Goal: Information Seeking & Learning: Find specific fact

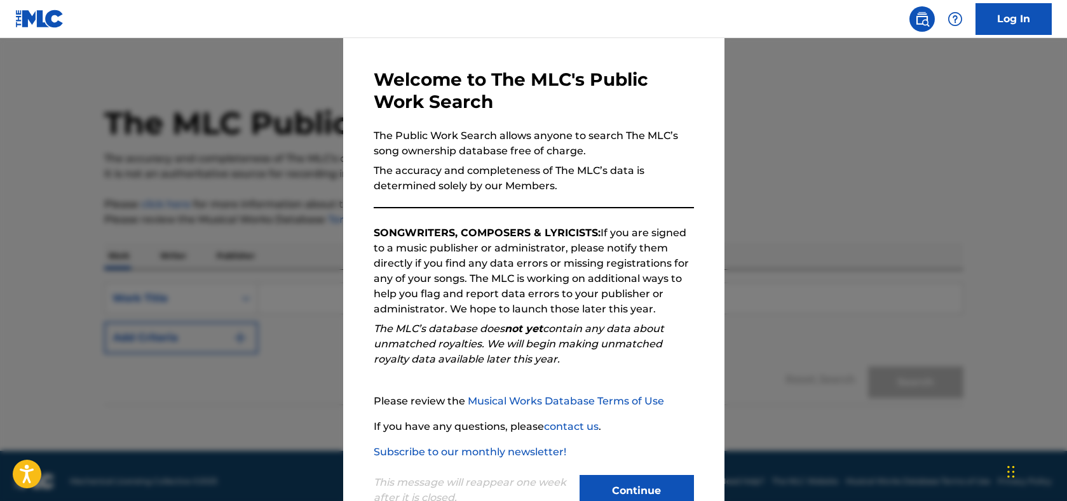
scroll to position [80, 0]
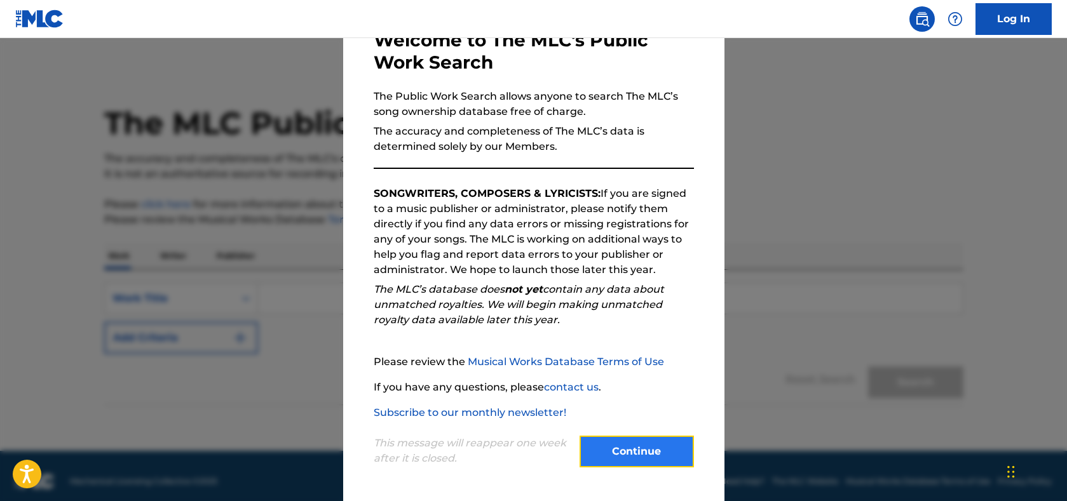
click at [612, 450] on button "Continue" at bounding box center [636, 452] width 114 height 32
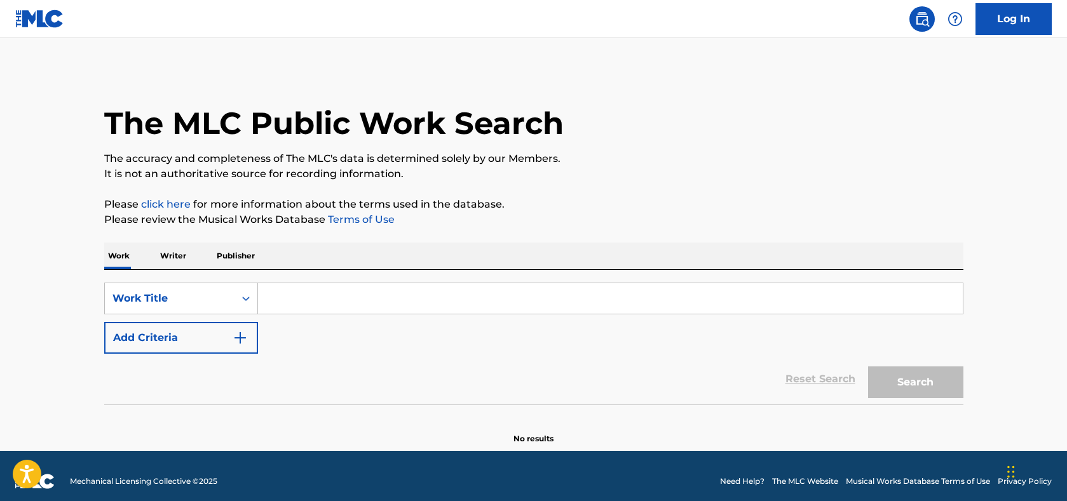
click at [287, 301] on input "Search Form" at bounding box center [610, 298] width 705 height 30
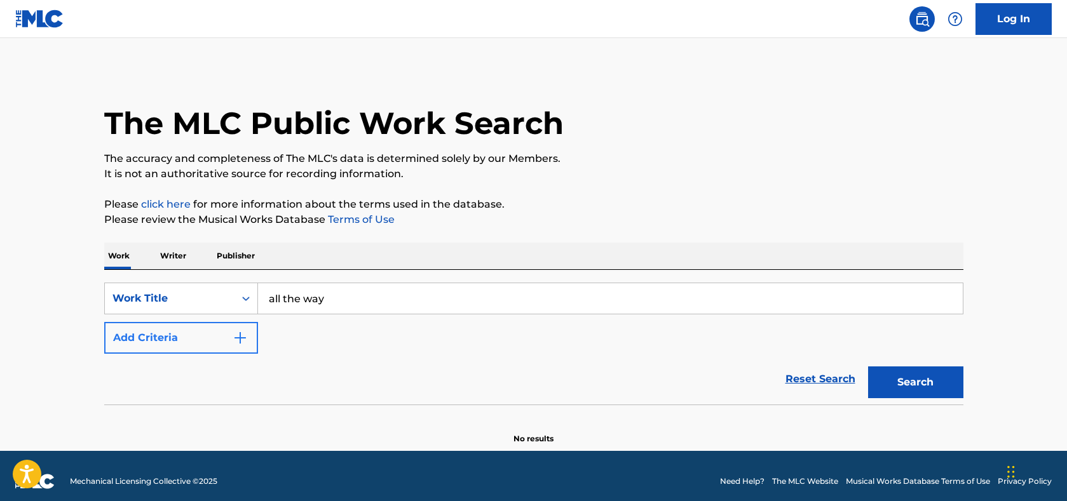
type input "all the way"
click at [246, 331] on img "Search Form" at bounding box center [240, 337] width 15 height 15
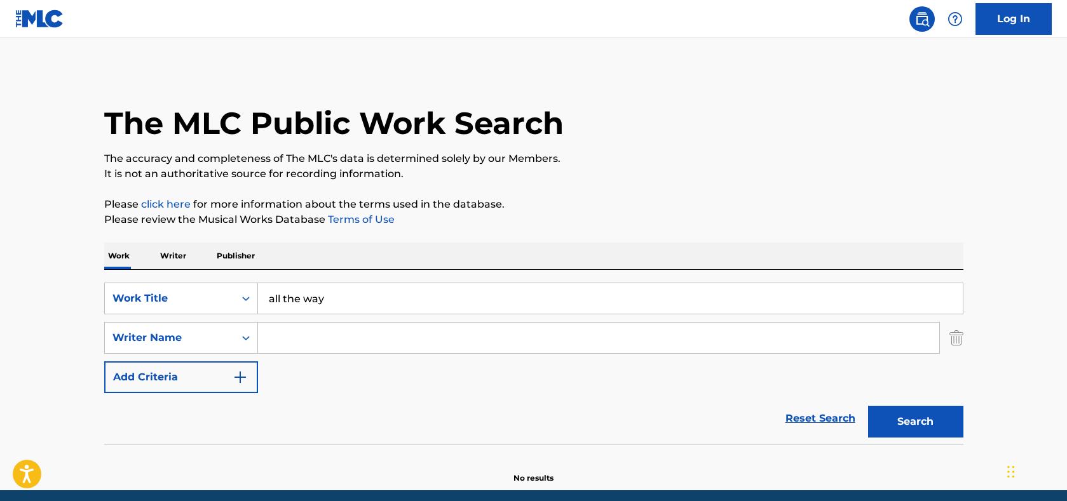
click at [302, 338] on input "Search Form" at bounding box center [598, 338] width 681 height 30
paste input "[PERSON_NAME]"
type input "[PERSON_NAME]"
click at [925, 419] on button "Search" at bounding box center [915, 422] width 95 height 32
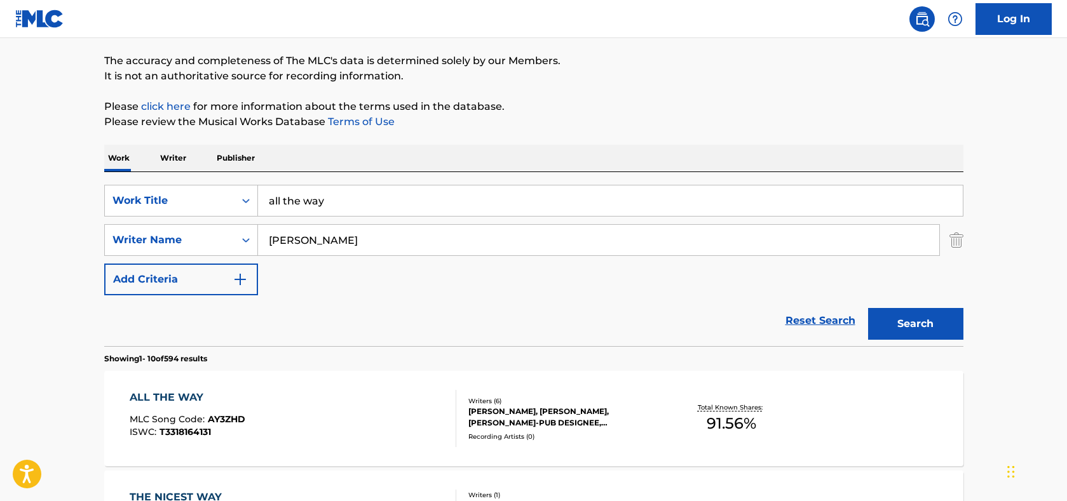
scroll to position [254, 0]
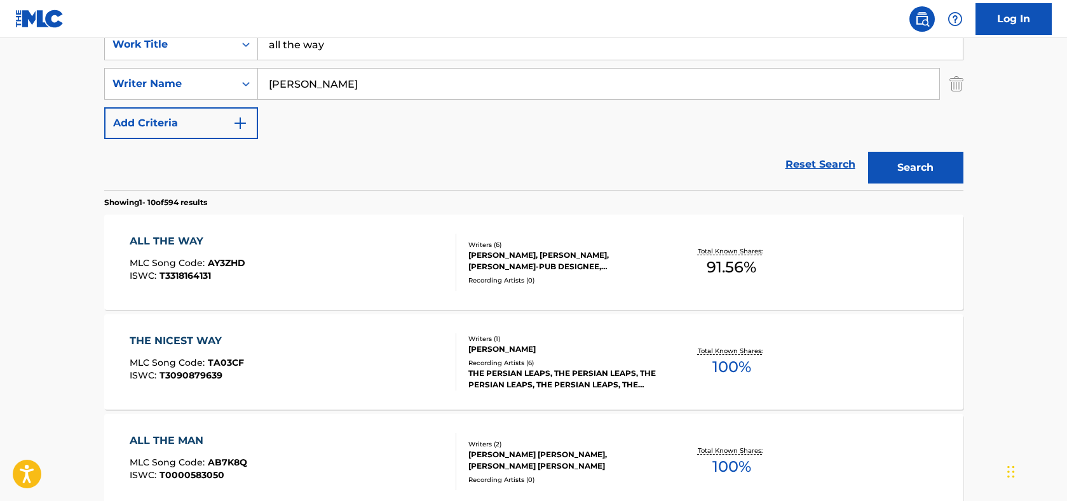
click at [227, 259] on span "AY3ZHD" at bounding box center [226, 262] width 37 height 11
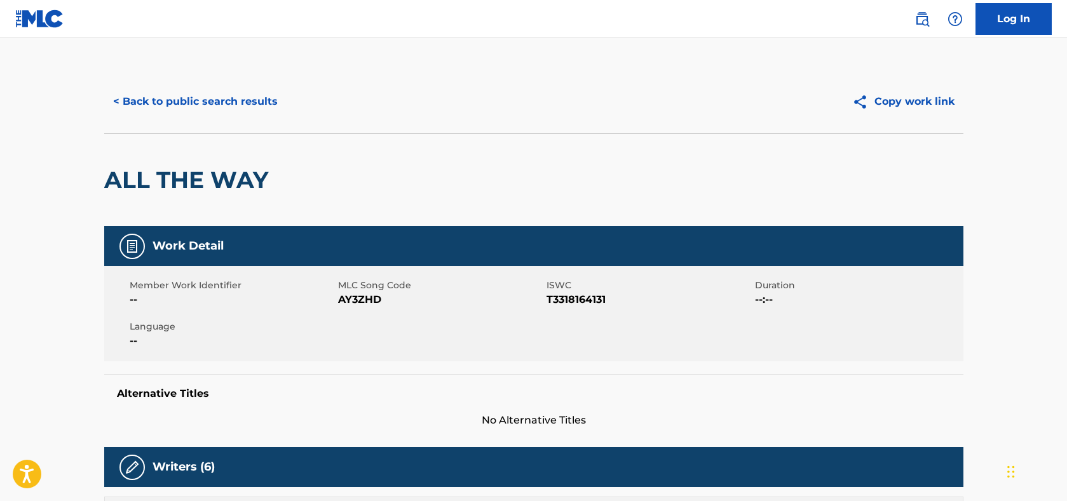
click at [574, 300] on span "T3318164131" at bounding box center [648, 299] width 205 height 15
copy span "T3318164131"
click at [189, 94] on button "< Back to public search results" at bounding box center [195, 102] width 182 height 32
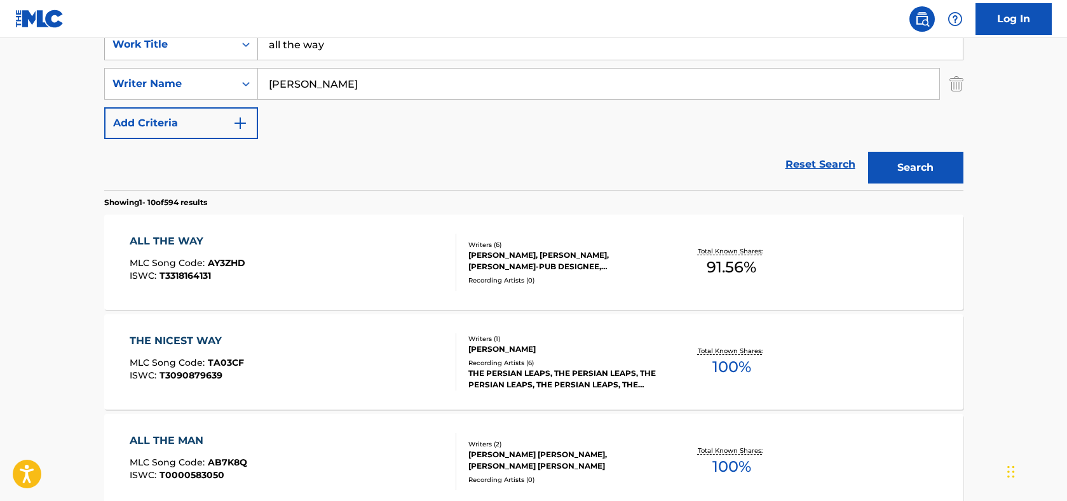
drag, startPoint x: 343, startPoint y: 46, endPoint x: 210, endPoint y: 41, distance: 133.5
click at [210, 42] on div "SearchWithCriteria7f4f101c-a454-48bb-aef6-0a3b8ea67d34 Work Title all the way" at bounding box center [533, 45] width 859 height 32
type input "what did i miss"
type input "[PERSON_NAME]"
click at [868, 152] on button "Search" at bounding box center [915, 168] width 95 height 32
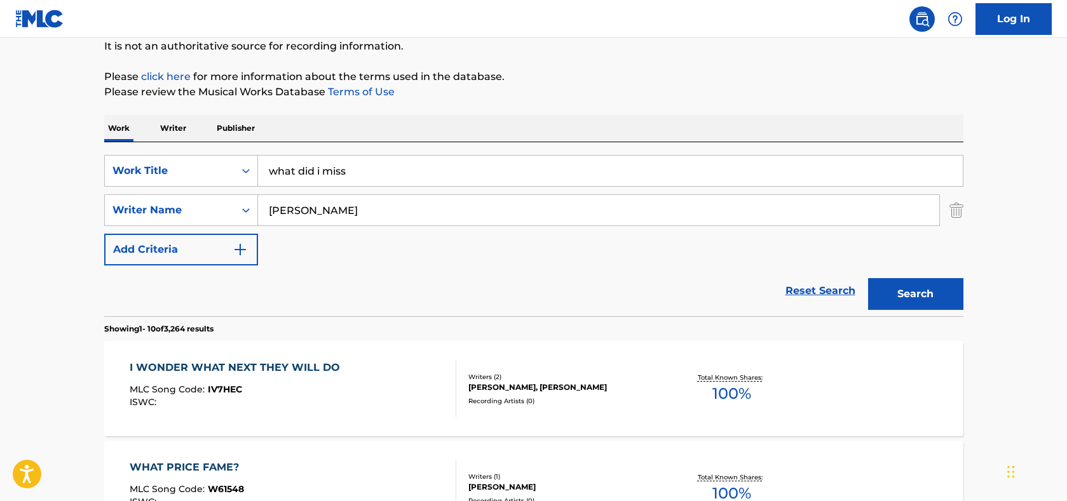
scroll to position [127, 0]
drag, startPoint x: 370, startPoint y: 172, endPoint x: 230, endPoint y: 161, distance: 140.2
click at [233, 163] on div "SearchWithCriteria7f4f101c-a454-48bb-aef6-0a3b8ea67d34 Work Title what did i mi…" at bounding box center [533, 172] width 859 height 32
type input "takedown"
click at [868, 279] on button "Search" at bounding box center [915, 295] width 95 height 32
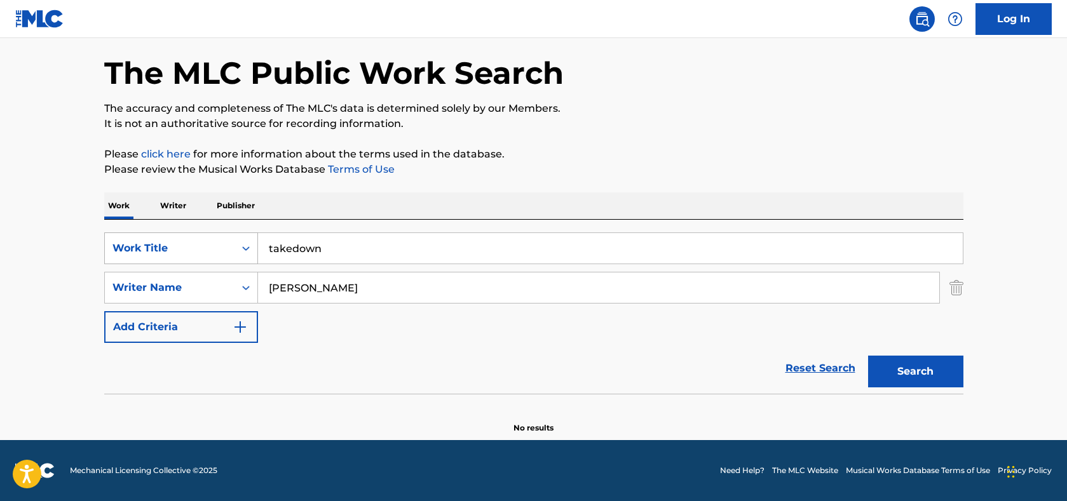
scroll to position [50, 0]
click at [881, 368] on button "Search" at bounding box center [915, 372] width 95 height 32
drag, startPoint x: 332, startPoint y: 287, endPoint x: 165, endPoint y: 273, distance: 168.4
click at [165, 273] on div "SearchWithCriteria2282c0df-5737-43d6-a1fe-9bdb2eb48cf0 Writer Name [PERSON_NAME]" at bounding box center [533, 288] width 859 height 32
paste input "[PERSON_NAME]"
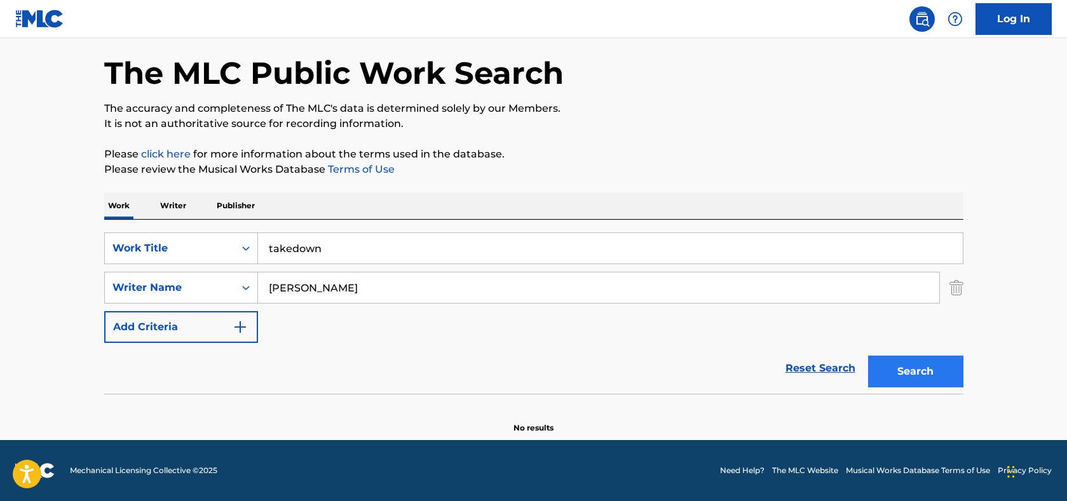
type input "[PERSON_NAME]"
click at [889, 370] on button "Search" at bounding box center [915, 372] width 95 height 32
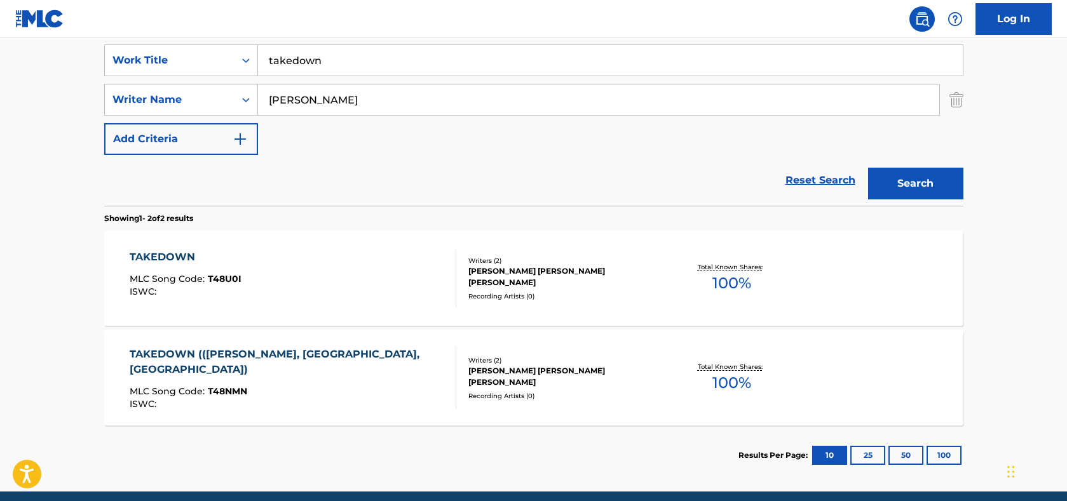
scroll to position [241, 0]
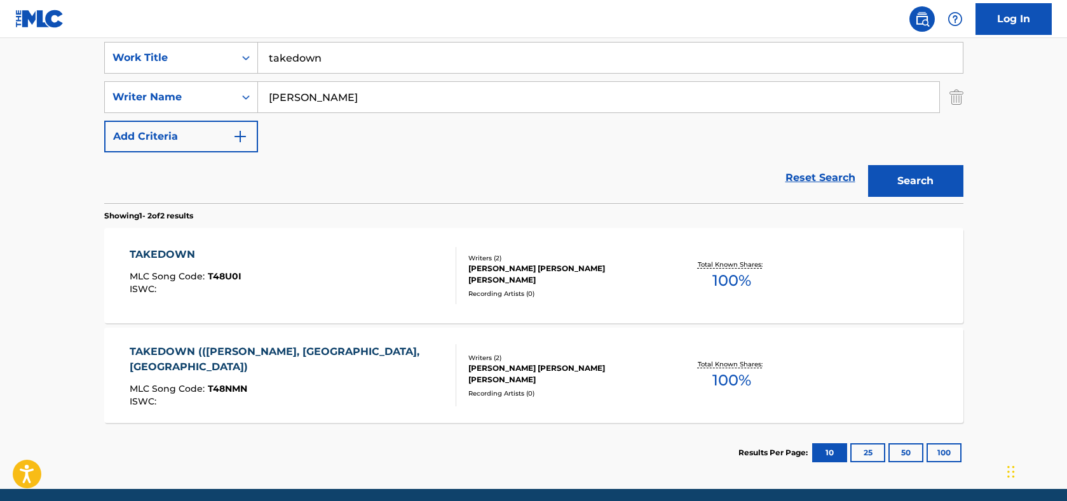
click at [226, 349] on div "TAKEDOWN (([PERSON_NAME], [GEOGRAPHIC_DATA], [GEOGRAPHIC_DATA])" at bounding box center [288, 359] width 316 height 30
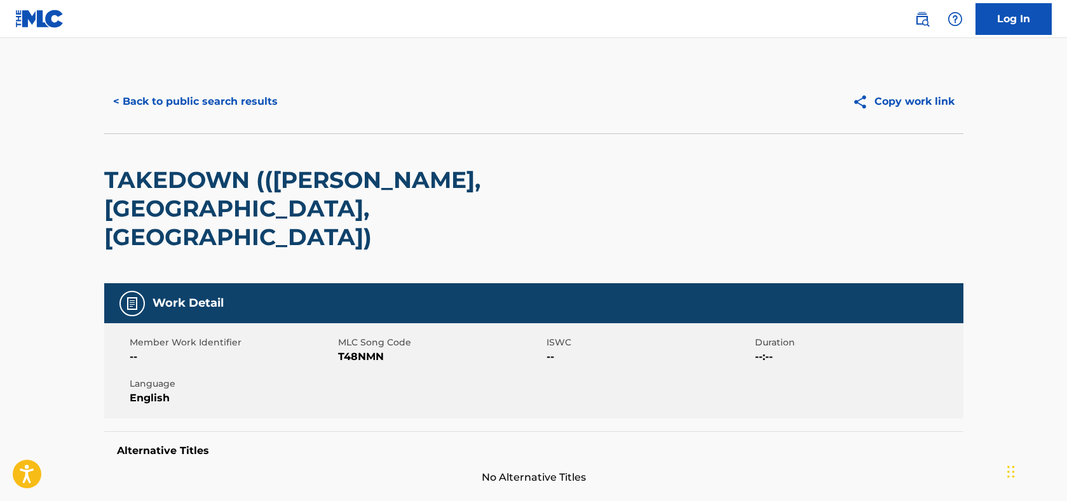
click at [354, 349] on span "T48NMN" at bounding box center [440, 356] width 205 height 15
copy span "T48NMN"
click at [234, 100] on button "< Back to public search results" at bounding box center [195, 102] width 182 height 32
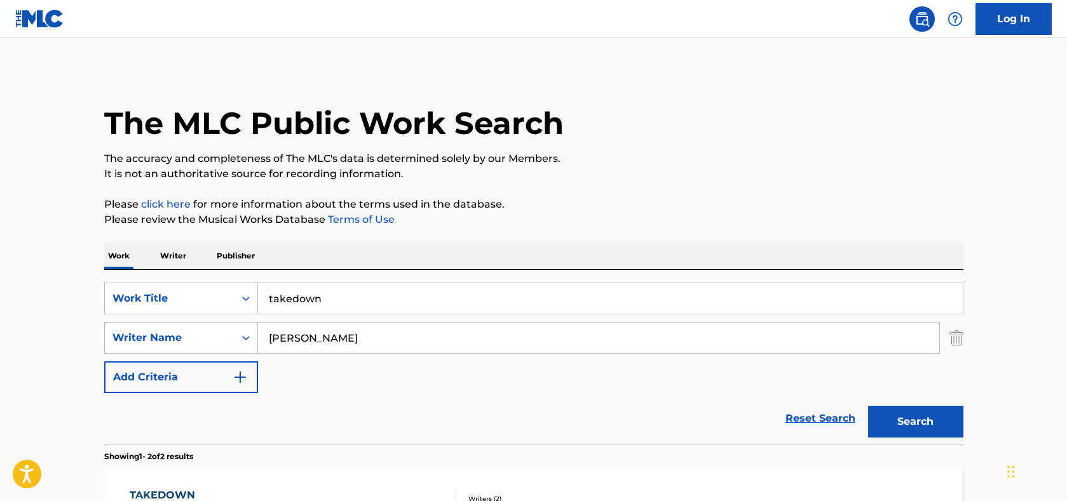
scroll to position [217, 0]
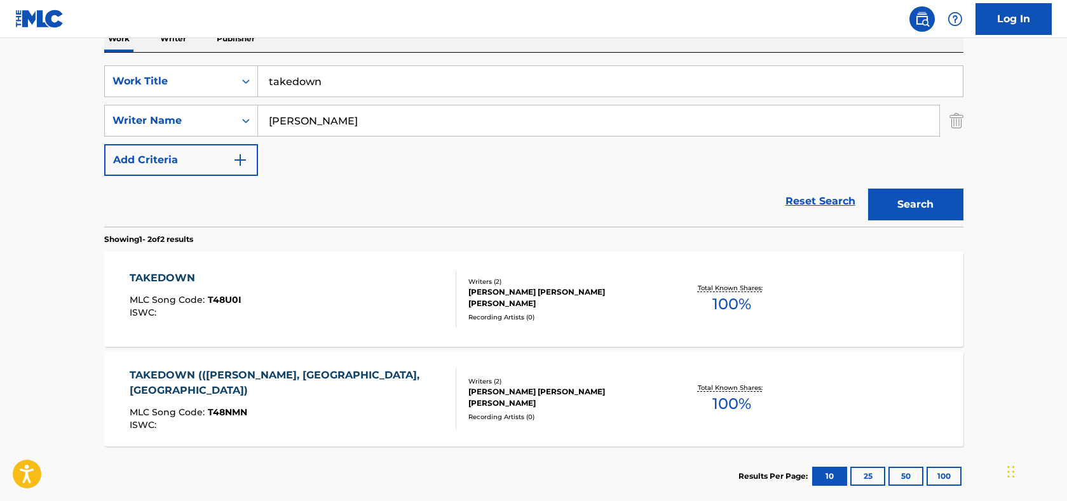
drag, startPoint x: 335, startPoint y: 83, endPoint x: 126, endPoint y: 57, distance: 210.6
click at [126, 57] on div "SearchWithCriteria7f4f101c-a454-48bb-aef6-0a3b8ea67d34 Work Title takedown Sear…" at bounding box center [533, 140] width 859 height 174
type input "which one"
type input "[PERSON_NAME]"
click at [868, 189] on button "Search" at bounding box center [915, 205] width 95 height 32
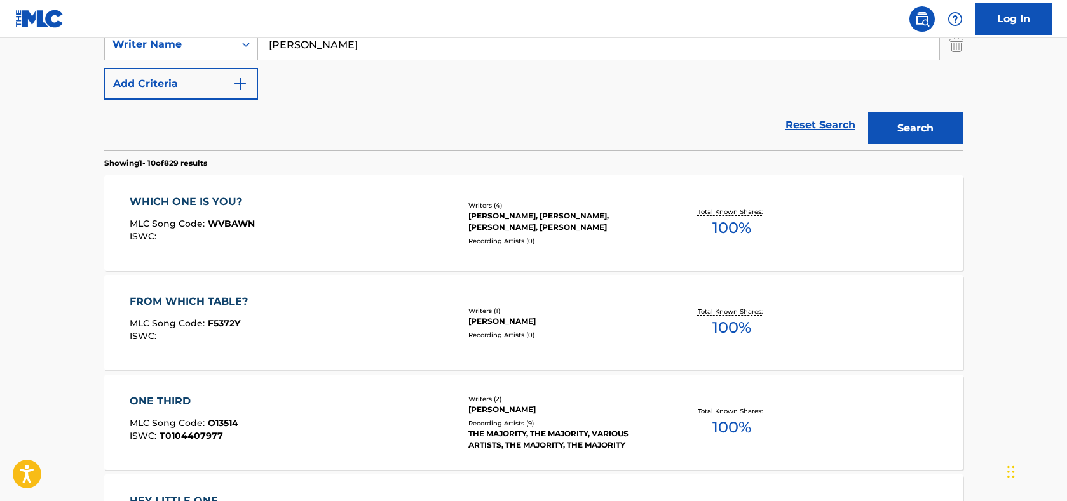
scroll to position [154, 0]
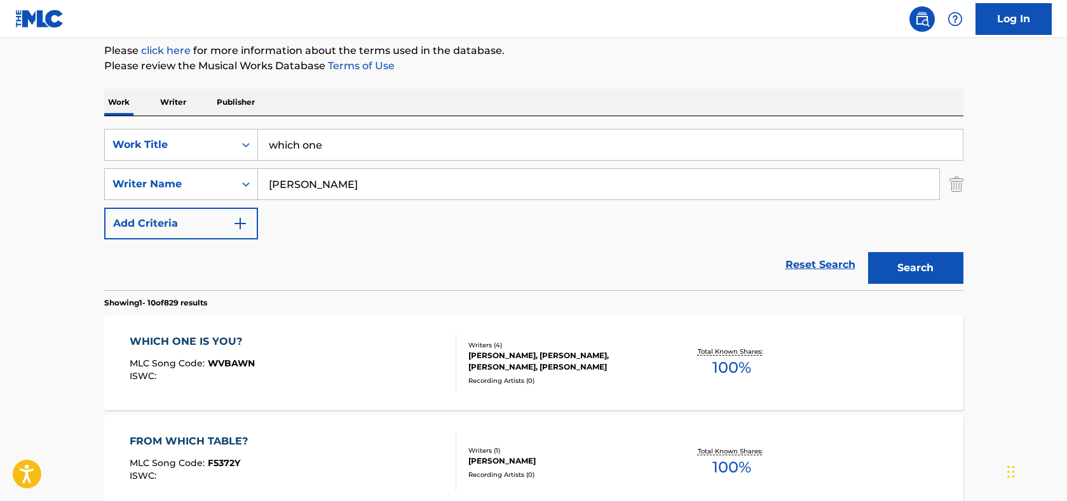
drag, startPoint x: 350, startPoint y: 145, endPoint x: 182, endPoint y: 123, distance: 169.1
click at [189, 126] on div "SearchWithCriteria7f4f101c-a454-48bb-aef6-0a3b8ea67d34 Work Title which one Sea…" at bounding box center [533, 203] width 859 height 174
type input "is it a crime"
type input "buckles"
click at [868, 252] on button "Search" at bounding box center [915, 268] width 95 height 32
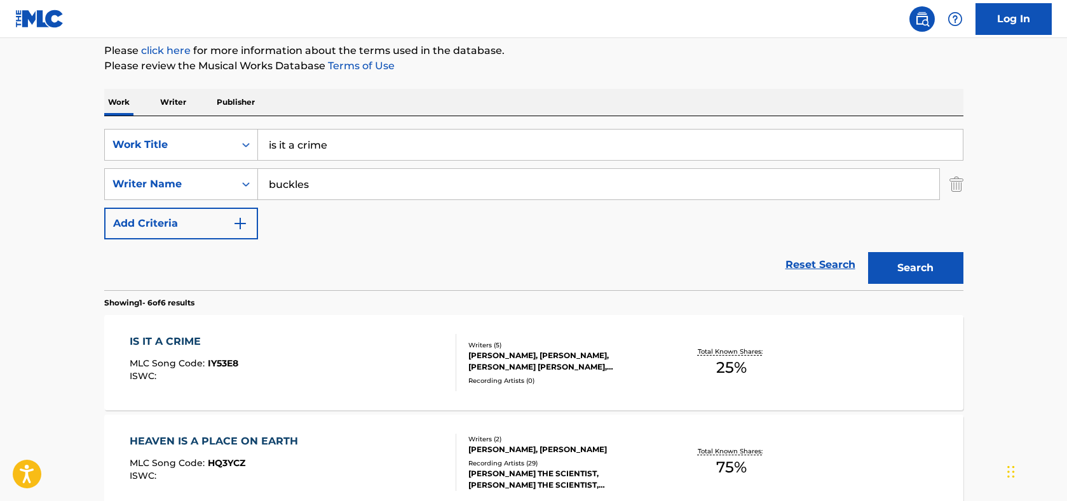
click at [179, 341] on div "IS IT A CRIME" at bounding box center [184, 341] width 109 height 15
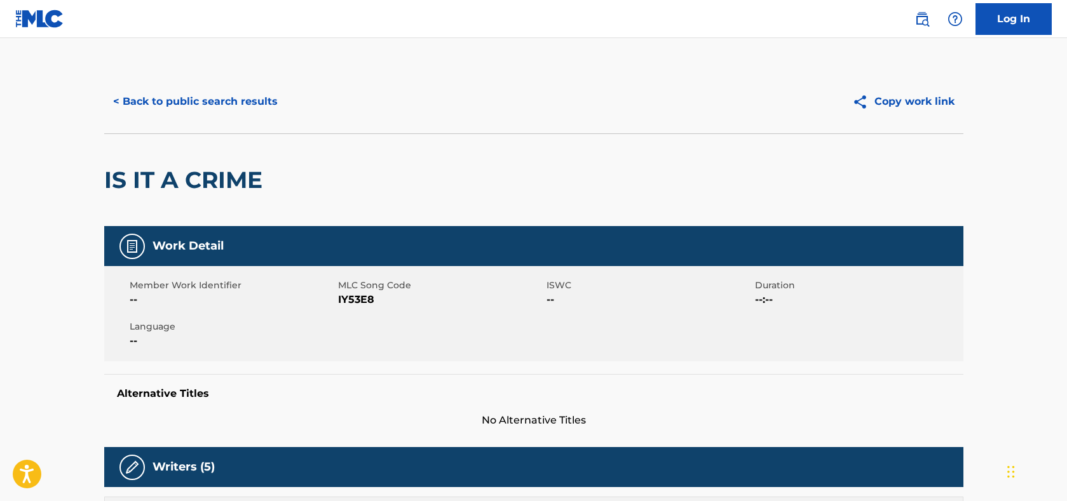
click at [362, 297] on span "IY53E8" at bounding box center [440, 299] width 205 height 15
copy span "IY53E8"
click at [245, 105] on button "< Back to public search results" at bounding box center [195, 102] width 182 height 32
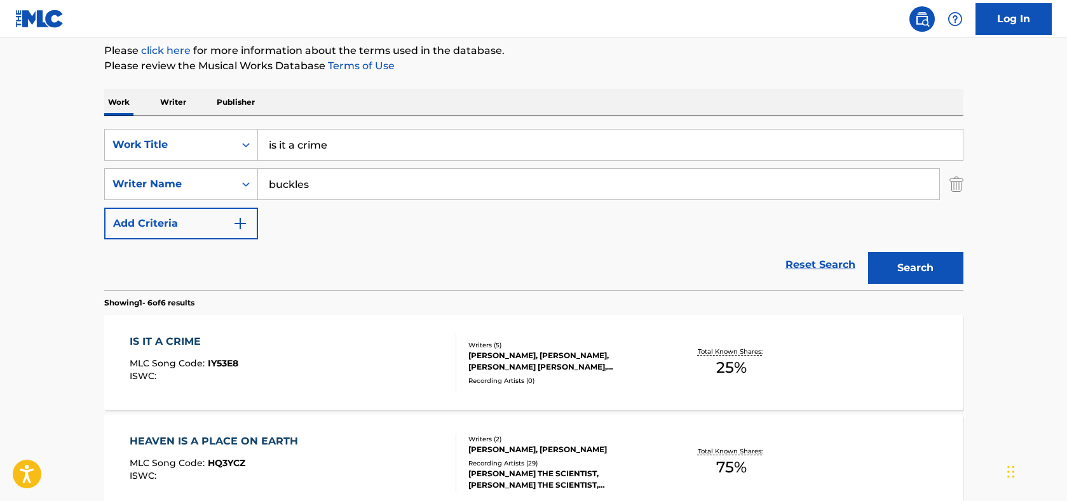
drag, startPoint x: 228, startPoint y: 130, endPoint x: 67, endPoint y: 86, distance: 167.4
click at [102, 104] on div "The MLC Public Work Search The accuracy and completeness of The MLC's data is d…" at bounding box center [533, 442] width 889 height 1053
type input "man i need"
type input "[PERSON_NAME]"
click at [868, 252] on button "Search" at bounding box center [915, 268] width 95 height 32
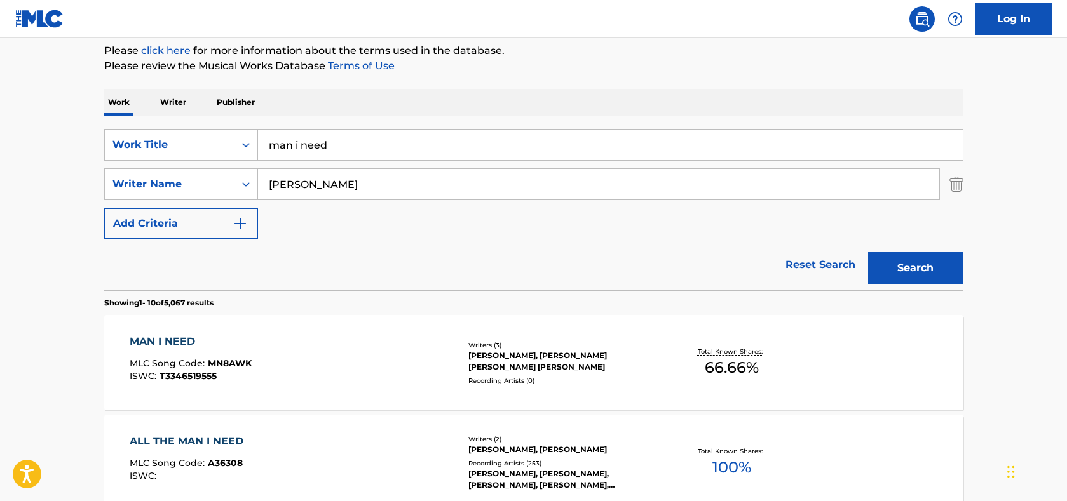
click at [156, 337] on div "MAN I NEED" at bounding box center [191, 341] width 122 height 15
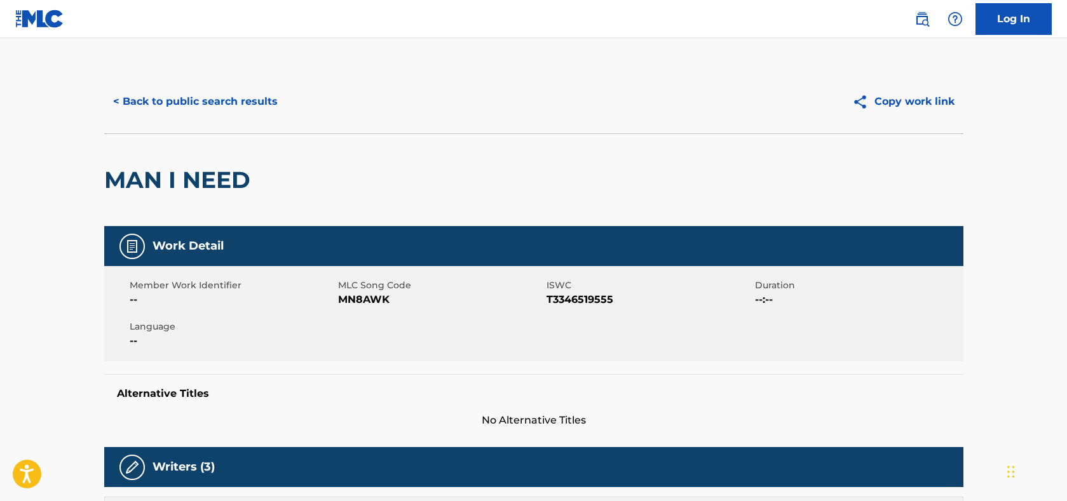
click at [370, 300] on span "MN8AWK" at bounding box center [440, 299] width 205 height 15
click at [369, 300] on span "MN8AWK" at bounding box center [440, 299] width 205 height 15
copy span "MN8AWK"
click at [602, 297] on span "T3346519555" at bounding box center [648, 299] width 205 height 15
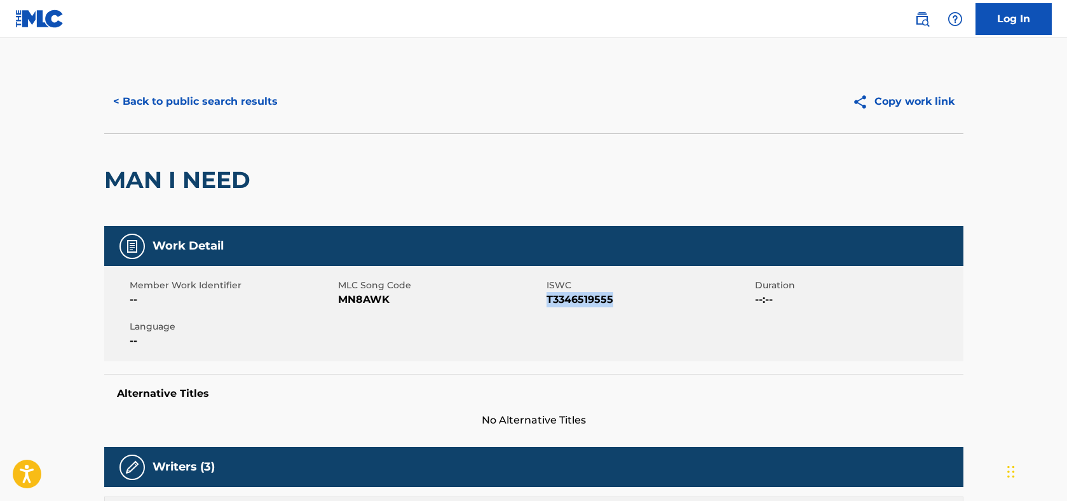
copy span "T3346519555"
click at [243, 95] on button "< Back to public search results" at bounding box center [195, 102] width 182 height 32
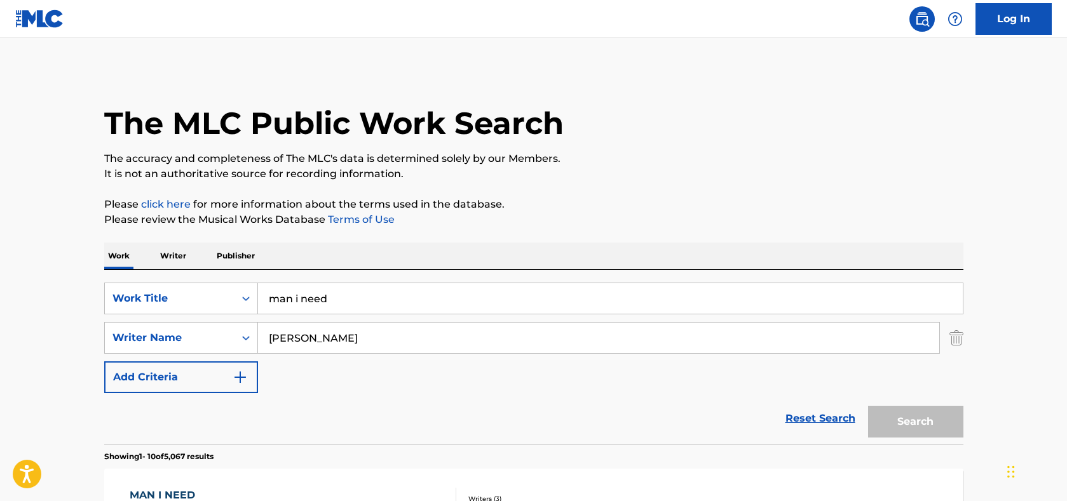
scroll to position [154, 0]
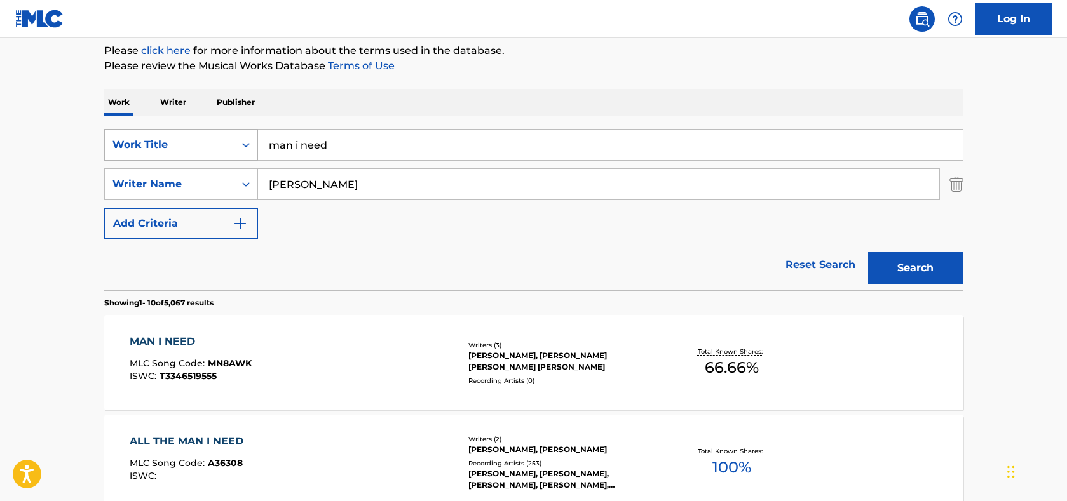
drag, startPoint x: 409, startPoint y: 144, endPoint x: 128, endPoint y: 136, distance: 280.9
click at [191, 135] on div "SearchWithCriteria7f4f101c-a454-48bb-aef6-0a3b8ea67d34 Work Title man i need" at bounding box center [533, 145] width 859 height 32
type input "when did you get so hot"
type input "[PERSON_NAME]"
click at [868, 252] on button "Search" at bounding box center [915, 268] width 95 height 32
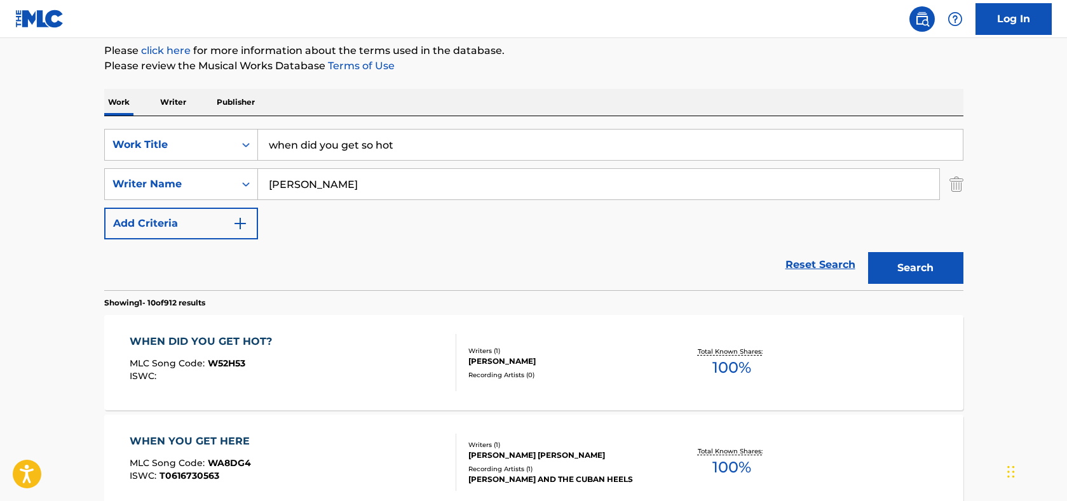
click at [194, 341] on div "WHEN DID YOU GET HOT?" at bounding box center [204, 341] width 149 height 15
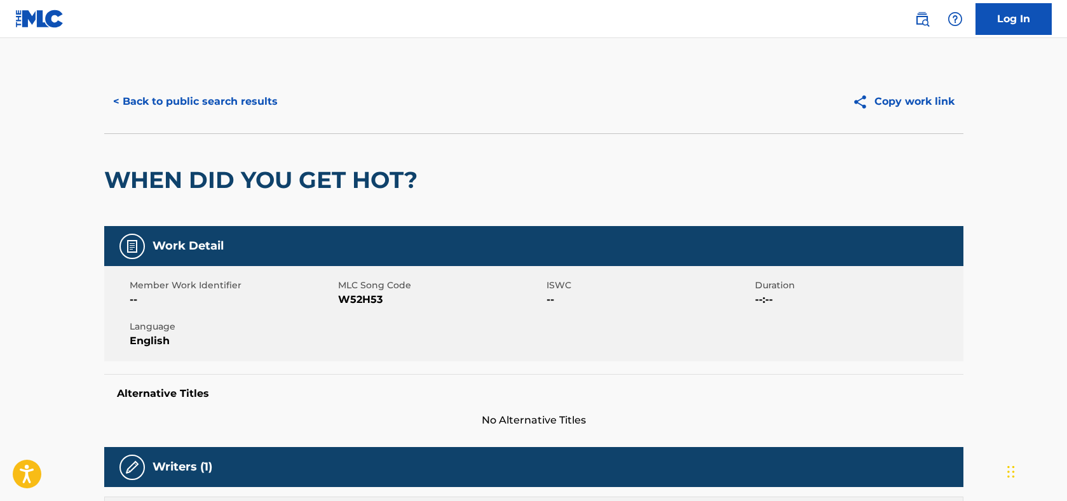
click at [362, 301] on span "W52H53" at bounding box center [440, 299] width 205 height 15
copy span "W52H53"
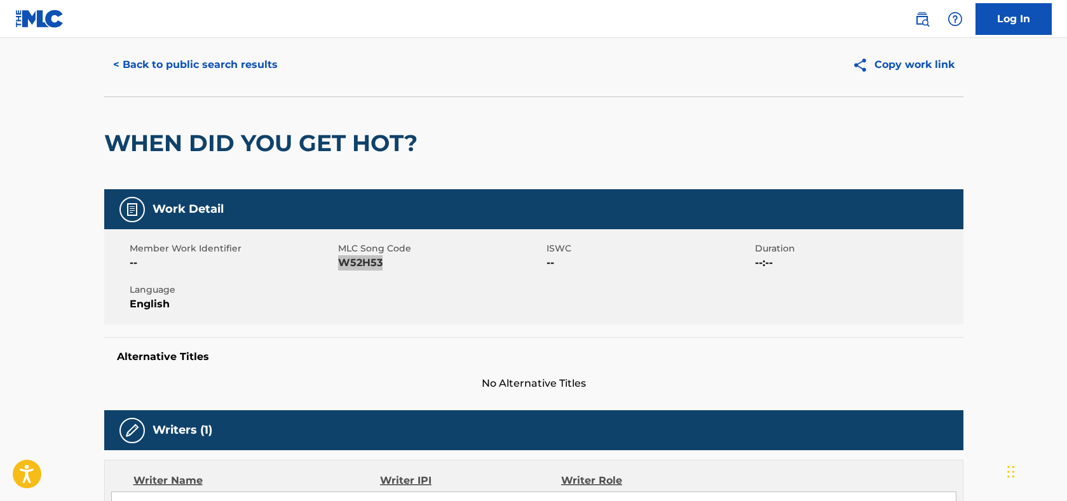
scroll to position [36, 0]
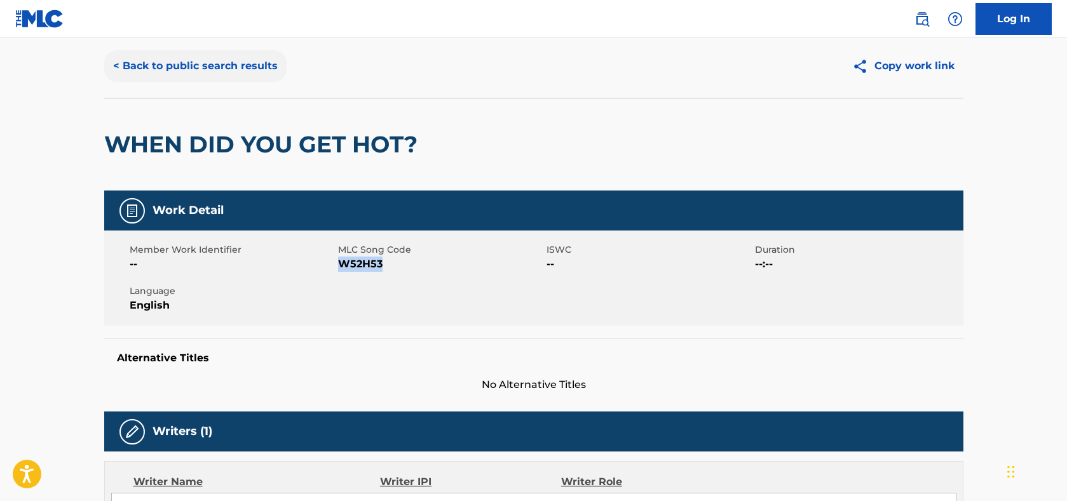
click at [186, 66] on button "< Back to public search results" at bounding box center [195, 66] width 182 height 32
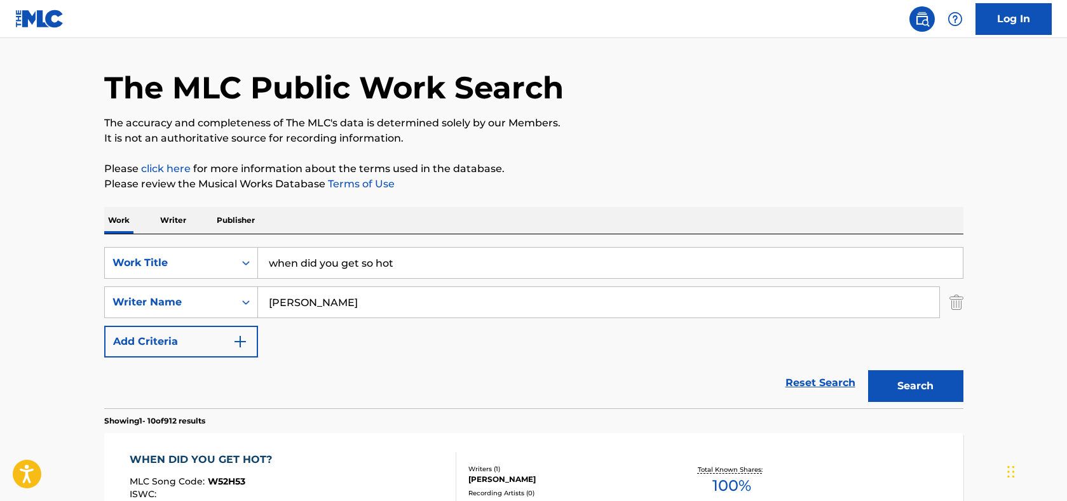
scroll to position [154, 0]
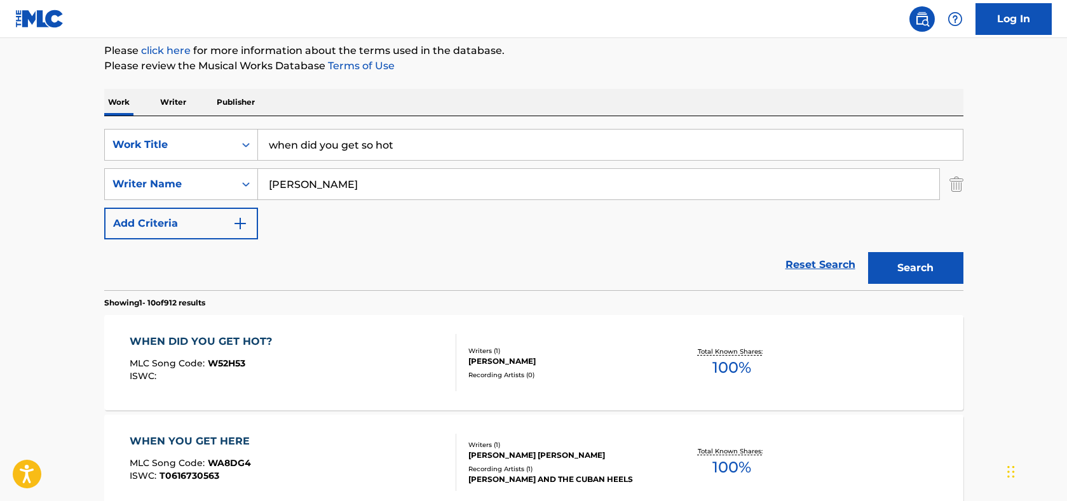
click at [358, 141] on input "when did you get so hot" at bounding box center [610, 145] width 705 height 30
type input "when did you get hot"
click at [901, 265] on button "Search" at bounding box center [915, 268] width 95 height 32
click at [238, 339] on div "WHEN DID YOU GET HOT?" at bounding box center [204, 341] width 149 height 15
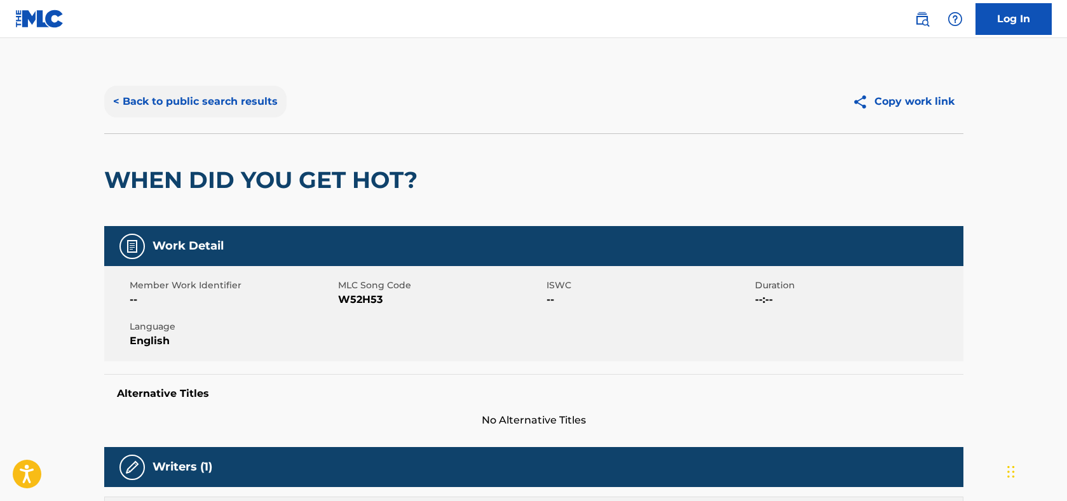
click at [164, 103] on button "< Back to public search results" at bounding box center [195, 102] width 182 height 32
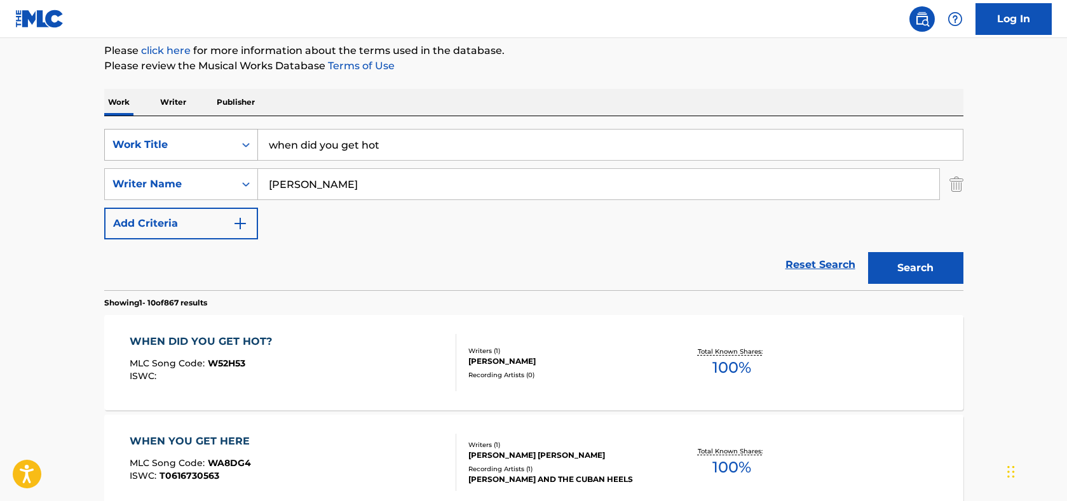
click at [174, 144] on div "Work Title" at bounding box center [169, 144] width 114 height 15
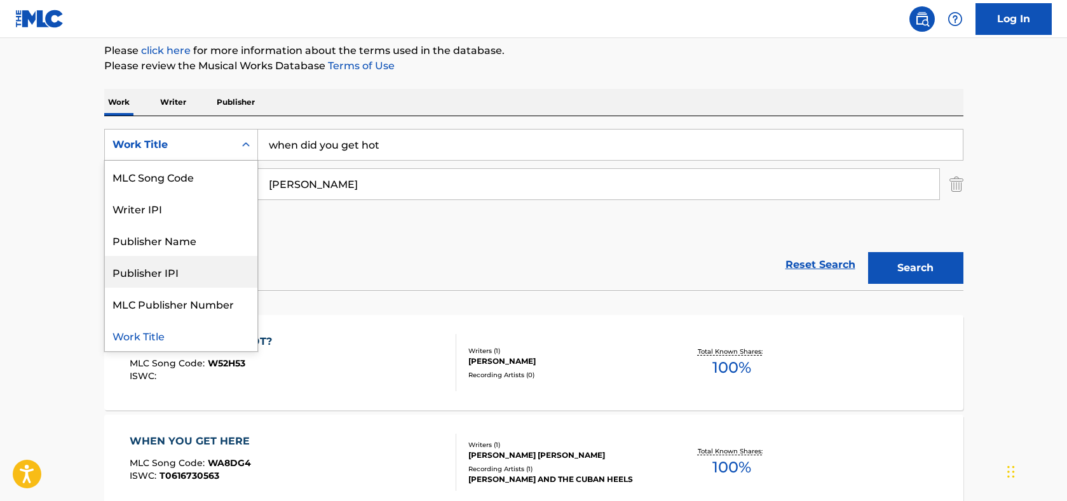
scroll to position [0, 0]
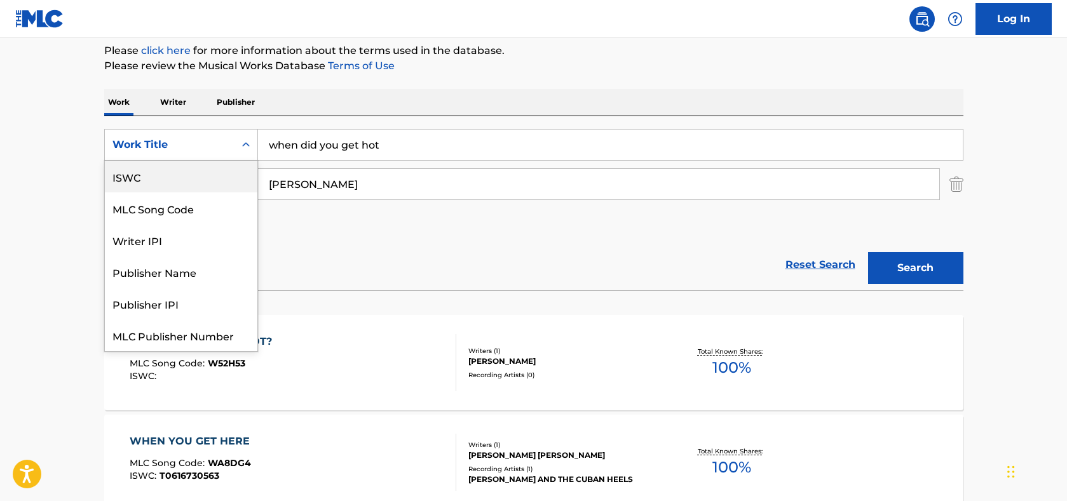
click at [142, 179] on div "ISWC" at bounding box center [181, 177] width 152 height 32
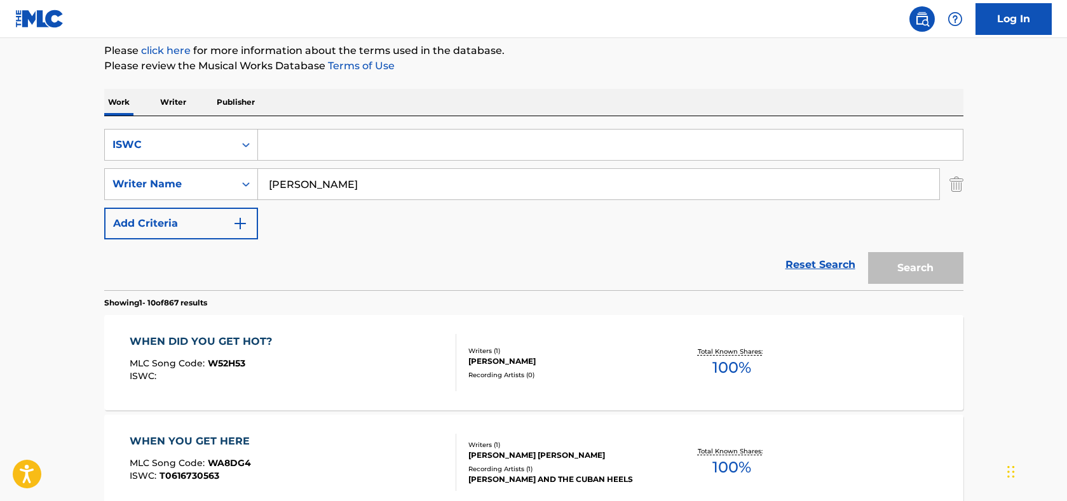
click at [385, 145] on input "Search Form" at bounding box center [610, 145] width 705 height 30
paste input "T3349788014"
type input "T3349788014"
click at [913, 264] on button "Search" at bounding box center [915, 268] width 95 height 32
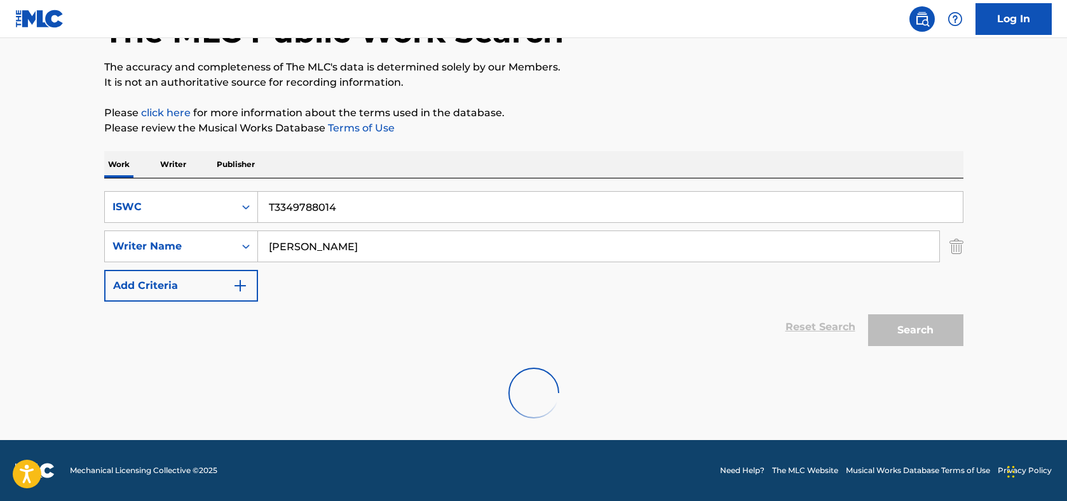
scroll to position [50, 0]
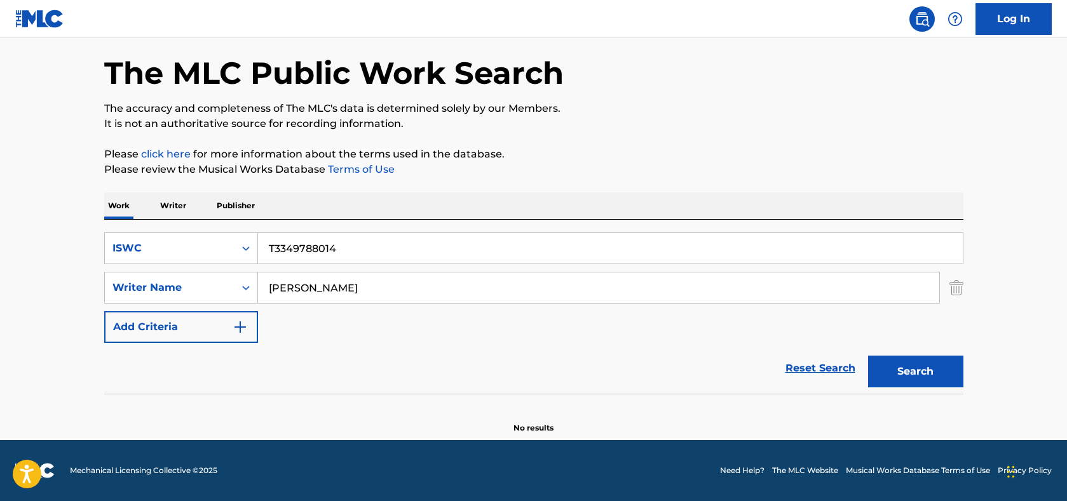
click at [201, 119] on p "It is not an authoritative source for recording information." at bounding box center [533, 123] width 859 height 15
drag, startPoint x: 398, startPoint y: 250, endPoint x: 334, endPoint y: 243, distance: 64.5
click at [334, 243] on input "T3349788014" at bounding box center [610, 248] width 705 height 30
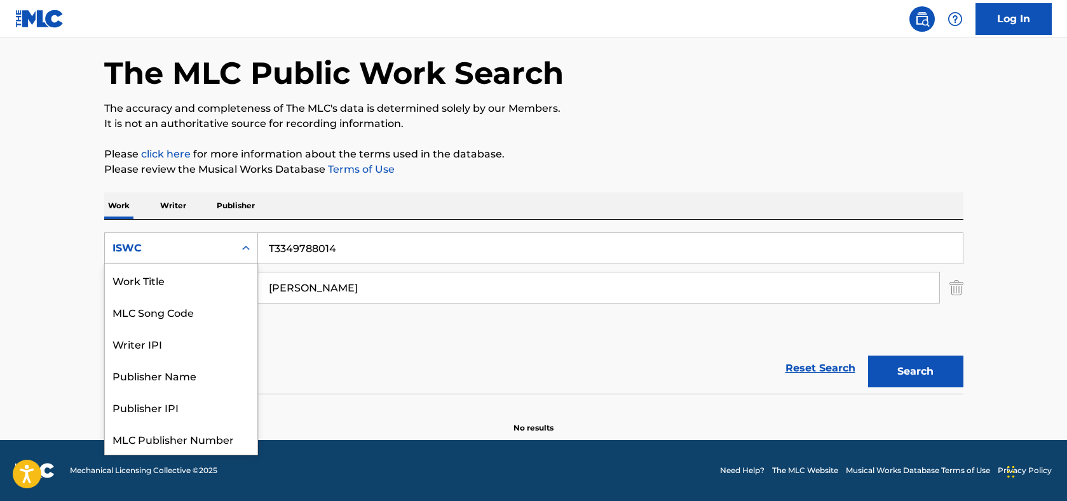
click at [211, 247] on div "ISWC" at bounding box center [169, 248] width 114 height 15
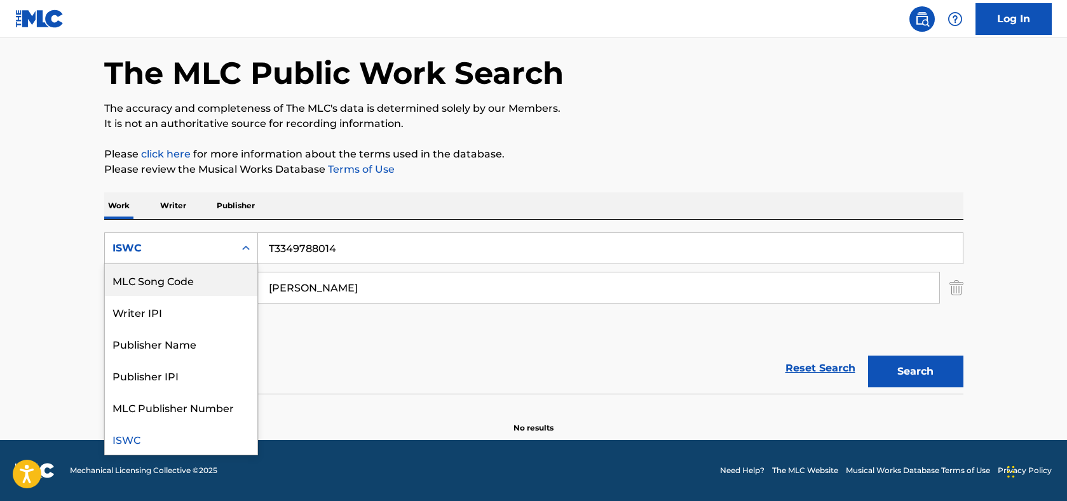
scroll to position [0, 0]
drag, startPoint x: 175, startPoint y: 285, endPoint x: 219, endPoint y: 266, distance: 47.5
click at [175, 285] on div "Work Title" at bounding box center [181, 280] width 152 height 32
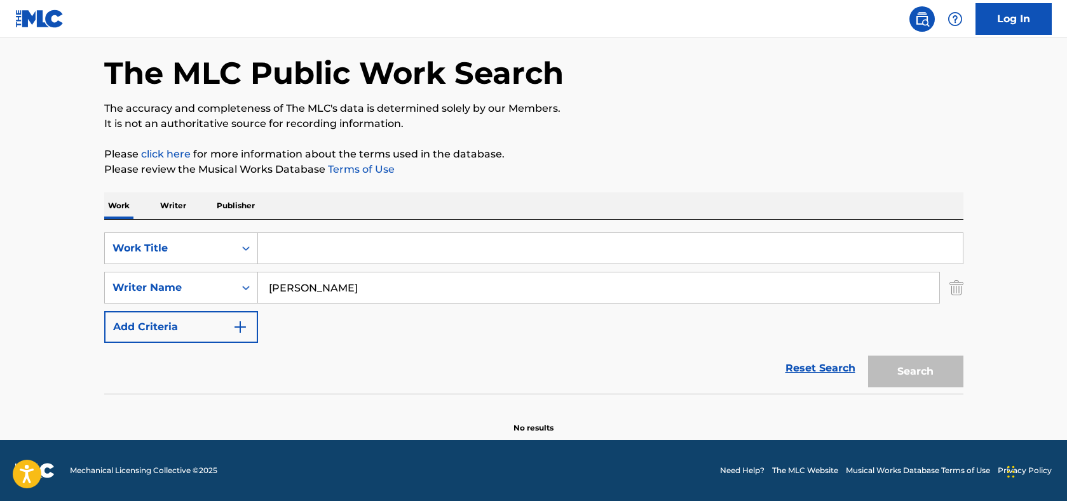
click at [386, 252] on input "Search Form" at bounding box center [610, 248] width 705 height 30
paste input "Nobody’s Son"
type input "Nobody’s Son"
click at [921, 368] on button "Search" at bounding box center [915, 372] width 95 height 32
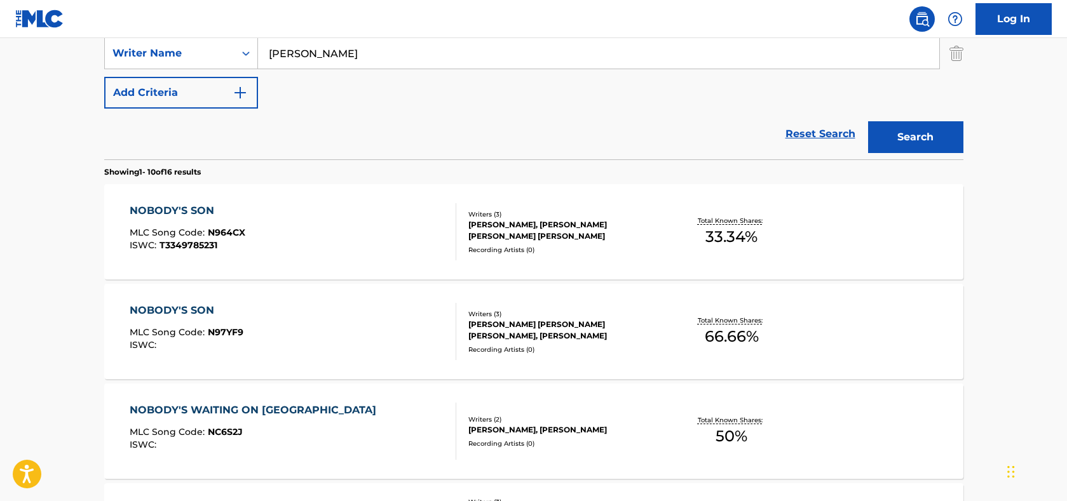
scroll to position [304, 0]
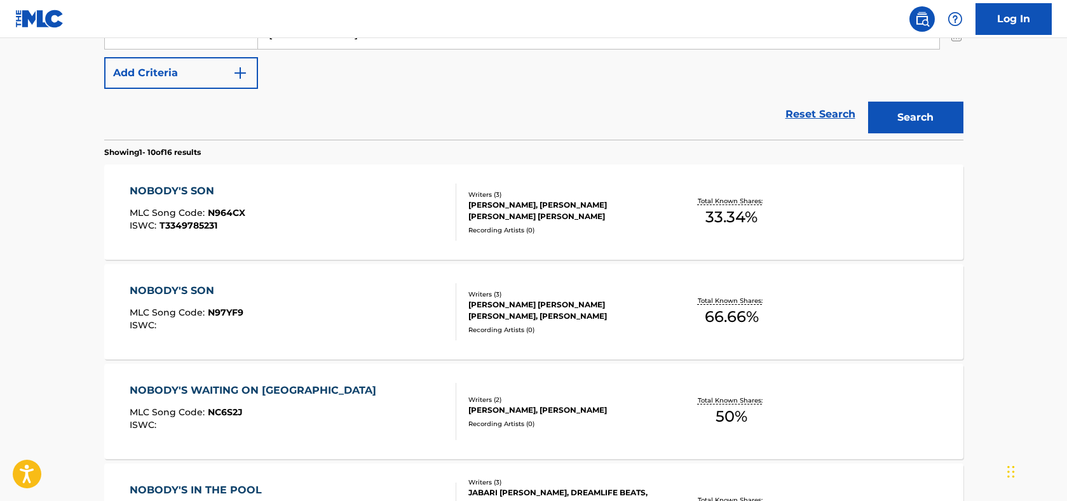
click at [193, 191] on div "NOBODY'S SON" at bounding box center [188, 191] width 116 height 15
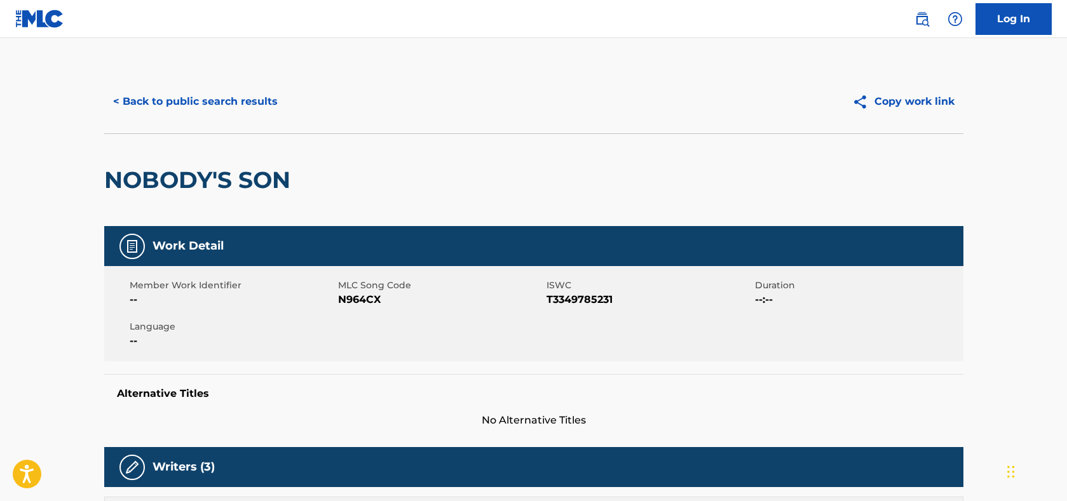
click at [355, 298] on span "N964CX" at bounding box center [440, 299] width 205 height 15
click at [354, 299] on span "N964CX" at bounding box center [440, 299] width 205 height 15
click at [356, 299] on span "N964CX" at bounding box center [440, 299] width 205 height 15
copy span "N964CX"
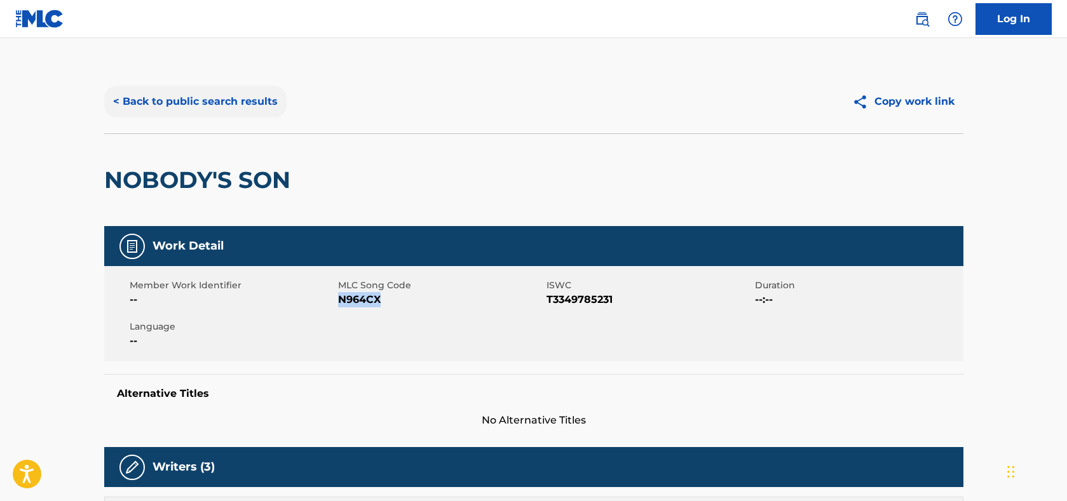
click at [271, 101] on button "< Back to public search results" at bounding box center [195, 102] width 182 height 32
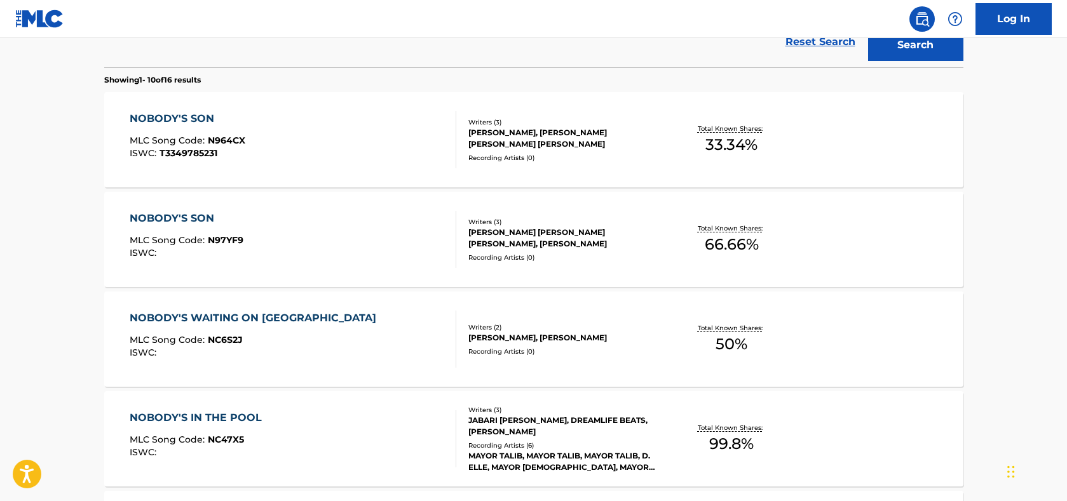
click at [179, 210] on div "NOBODY'S SON MLC Song Code : N97YF9 ISWC : Writers ( 3 ) [PERSON_NAME] [PERSON_…" at bounding box center [533, 239] width 859 height 95
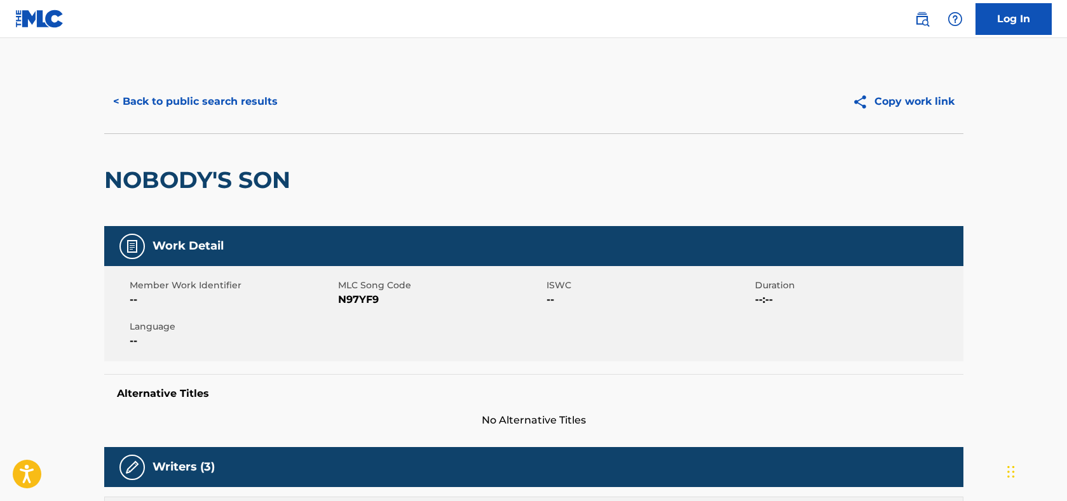
click at [358, 299] on span "N97YF9" at bounding box center [440, 299] width 205 height 15
copy span "N97YF9"
click at [238, 108] on button "< Back to public search results" at bounding box center [195, 102] width 182 height 32
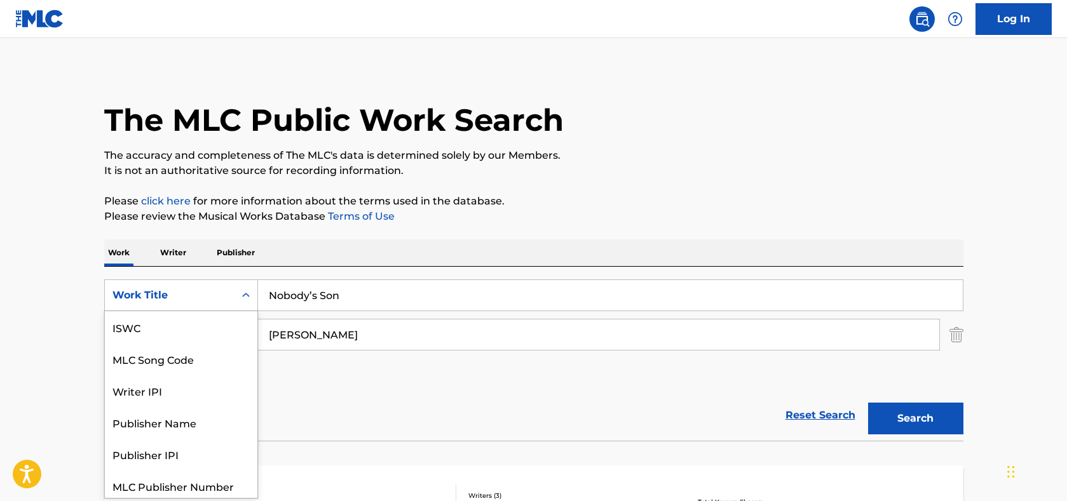
click at [185, 294] on div "Work Title" at bounding box center [169, 295] width 114 height 15
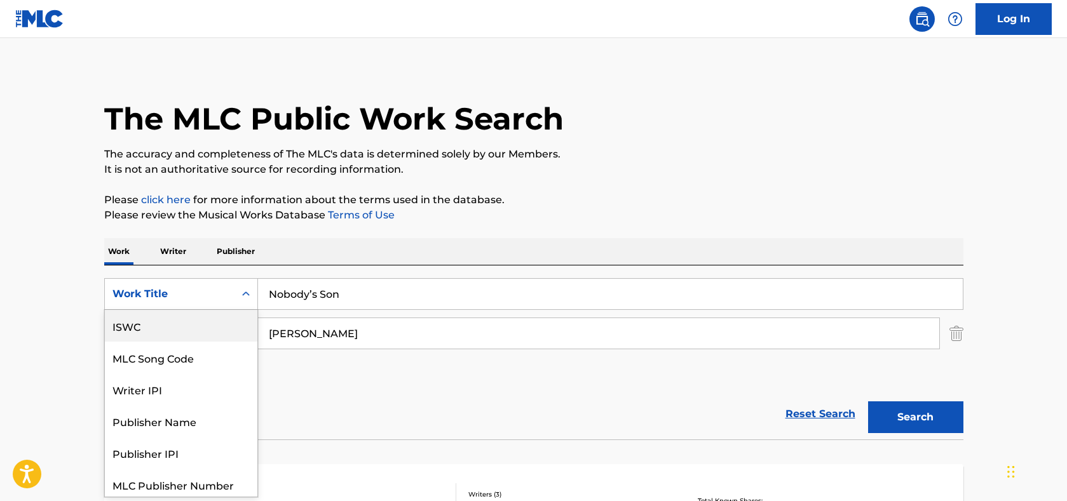
click at [174, 330] on div "ISWC" at bounding box center [181, 326] width 152 height 32
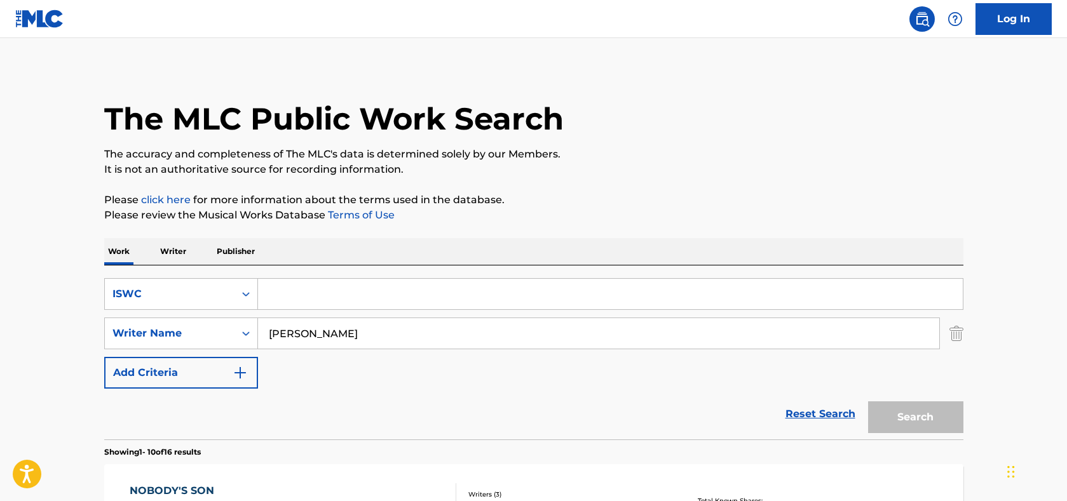
click at [349, 299] on input "Search Form" at bounding box center [610, 294] width 705 height 30
paste input "T3343971728"
type input "T3343971728"
click at [961, 332] on img "Search Form" at bounding box center [956, 334] width 14 height 32
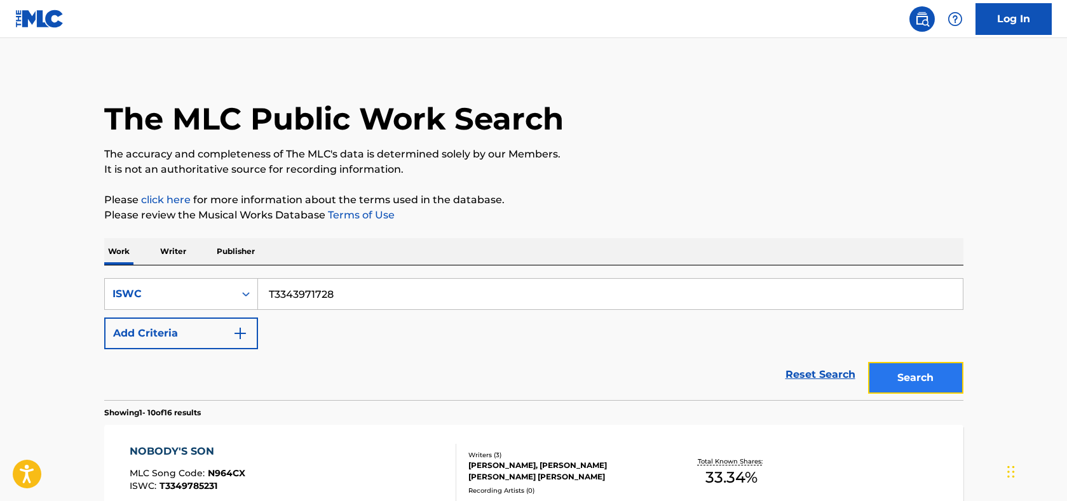
click at [906, 377] on button "Search" at bounding box center [915, 378] width 95 height 32
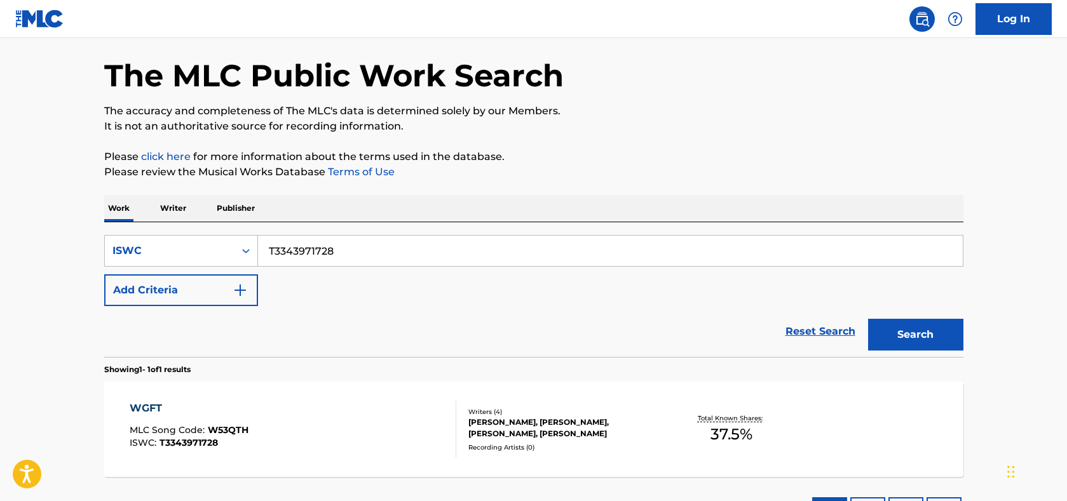
scroll to position [151, 0]
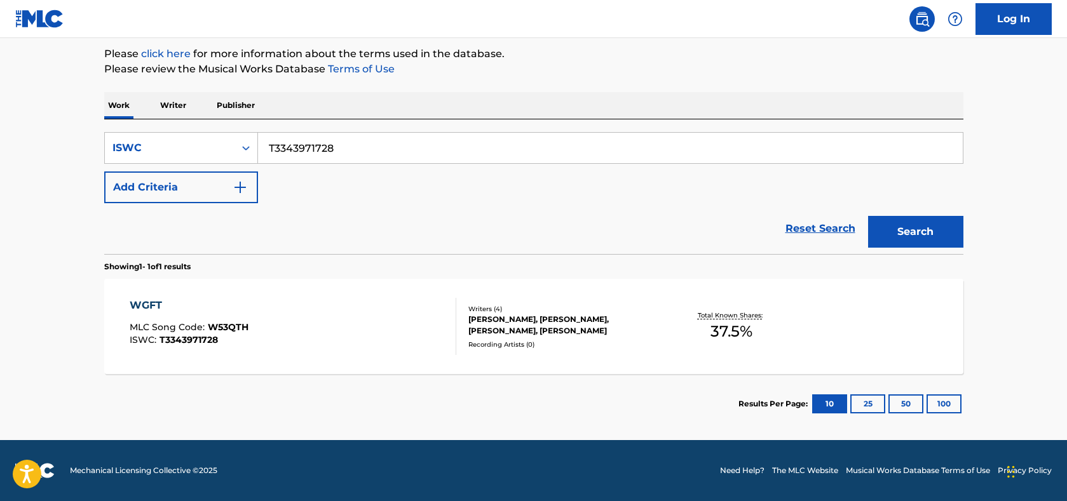
click at [142, 300] on div "WGFT" at bounding box center [189, 305] width 119 height 15
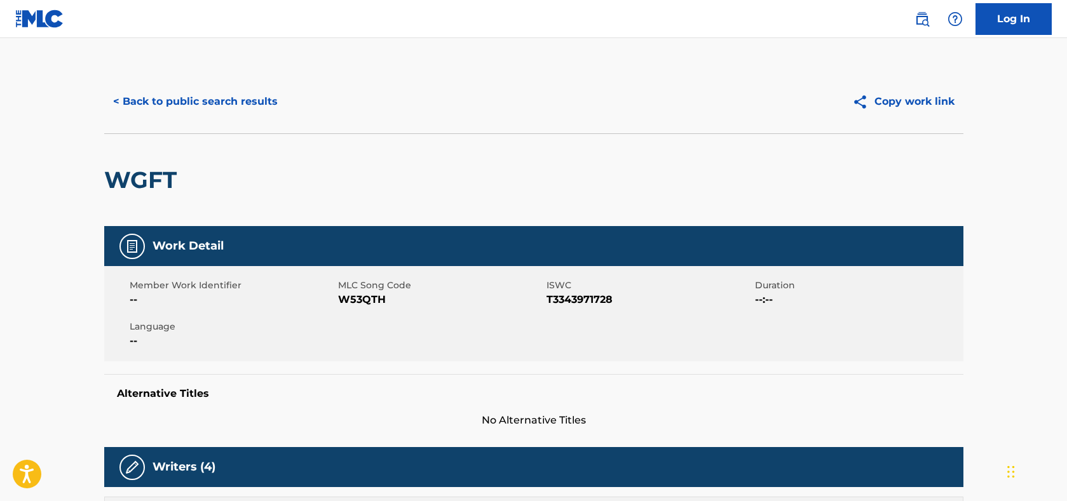
click at [369, 298] on span "W53QTH" at bounding box center [440, 299] width 205 height 15
click at [368, 298] on span "W53QTH" at bounding box center [440, 299] width 205 height 15
copy span "W53QTH"
click at [588, 302] on span "T3343971728" at bounding box center [648, 299] width 205 height 15
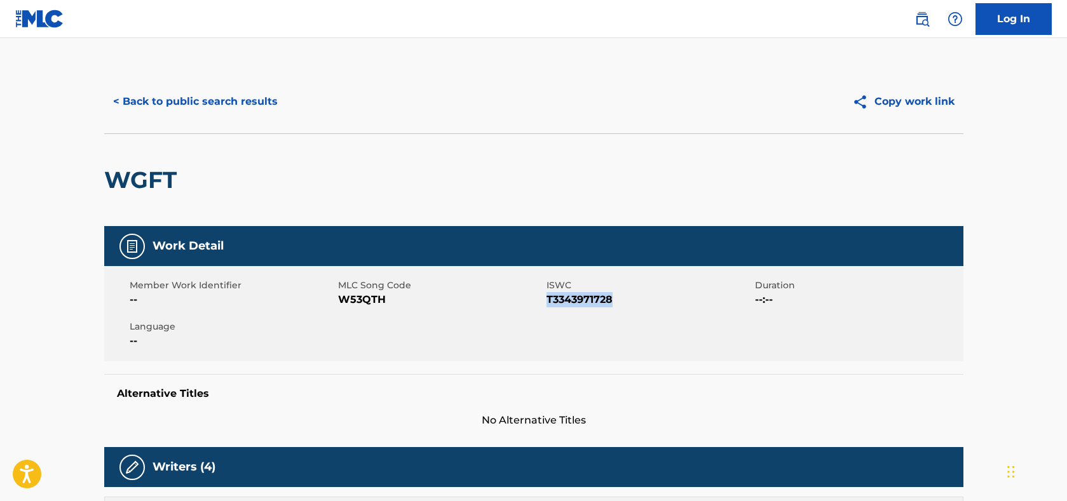
copy span "T3343971728"
click at [240, 98] on button "< Back to public search results" at bounding box center [195, 102] width 182 height 32
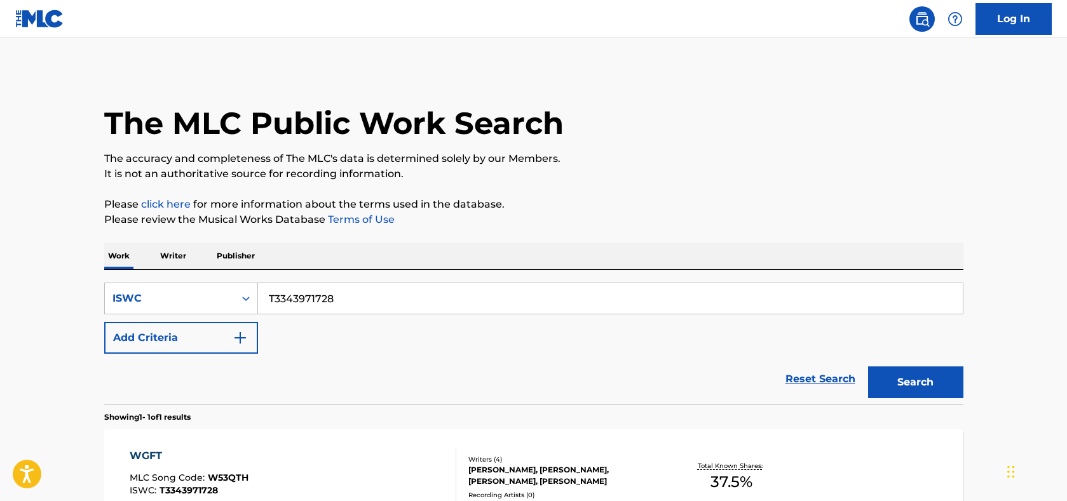
scroll to position [118, 0]
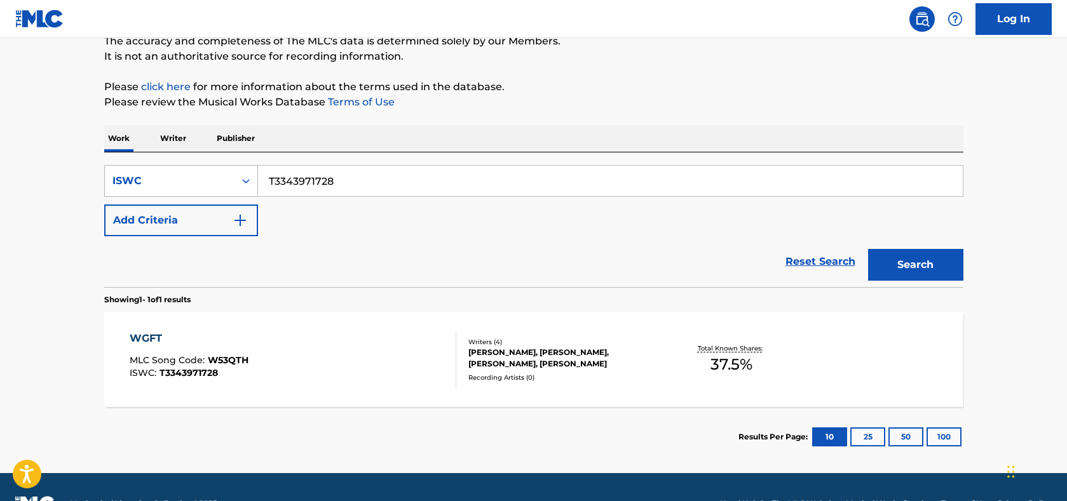
click at [186, 180] on div "ISWC" at bounding box center [169, 180] width 114 height 15
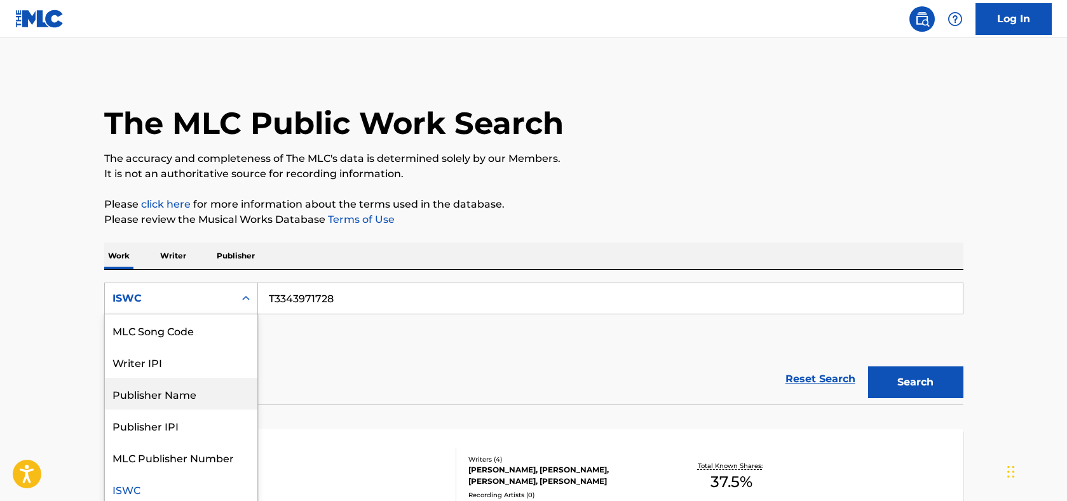
scroll to position [0, 0]
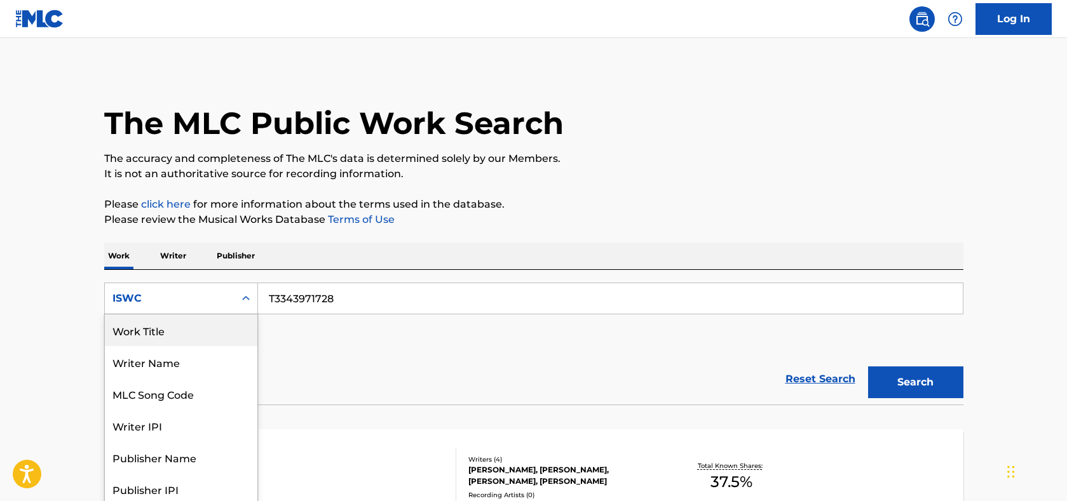
click at [159, 328] on div "Work Title" at bounding box center [181, 330] width 152 height 32
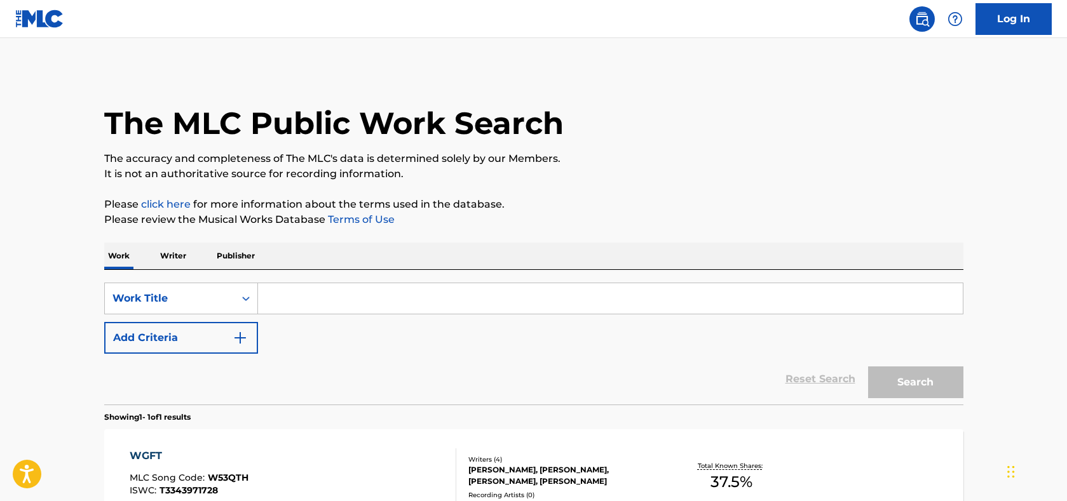
click at [332, 307] on input "Search Form" at bounding box center [610, 298] width 705 height 30
paste input "Tears"
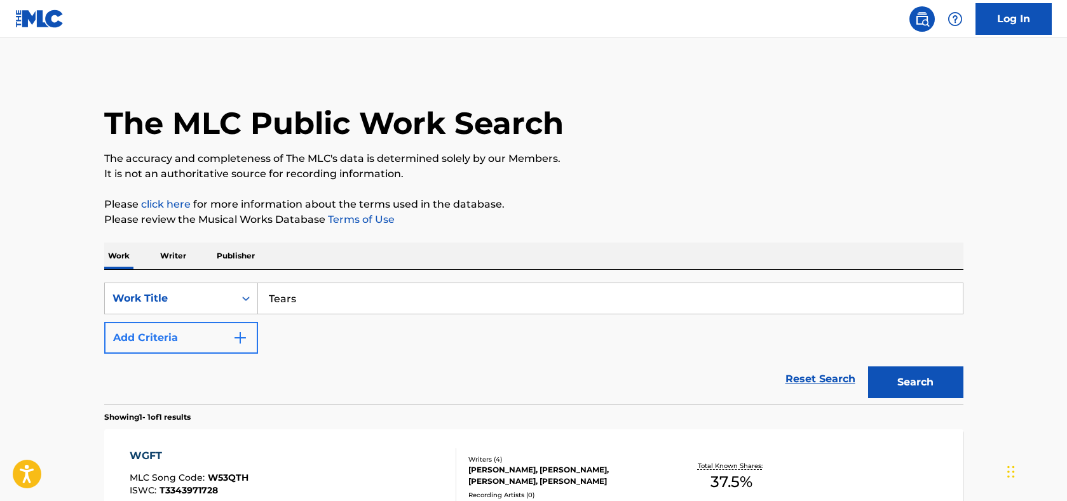
type input "Tears"
click at [238, 335] on img "Search Form" at bounding box center [240, 337] width 15 height 15
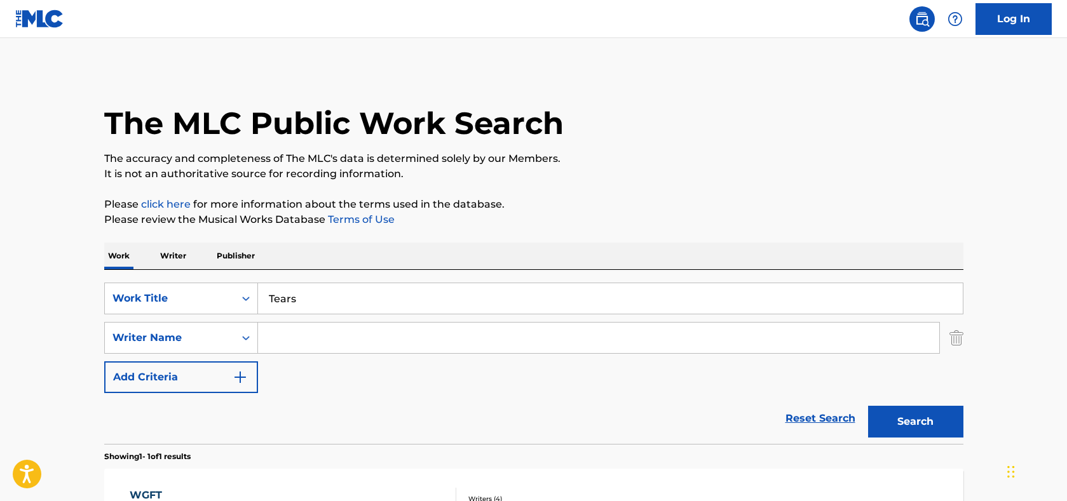
click at [314, 335] on input "Search Form" at bounding box center [598, 338] width 681 height 30
type input "[PERSON_NAME]"
click at [896, 419] on button "Search" at bounding box center [915, 422] width 95 height 32
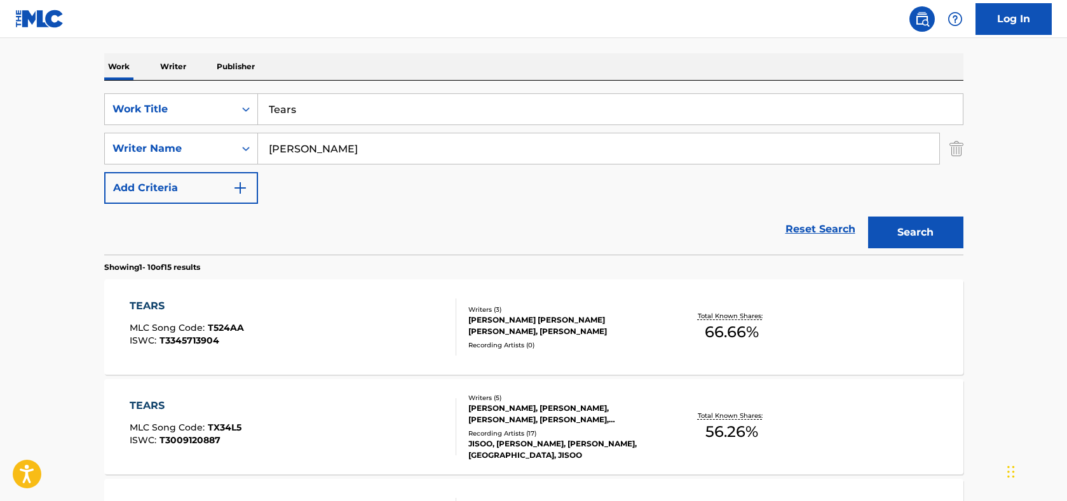
scroll to position [191, 0]
click at [147, 301] on div "TEARS" at bounding box center [187, 304] width 114 height 15
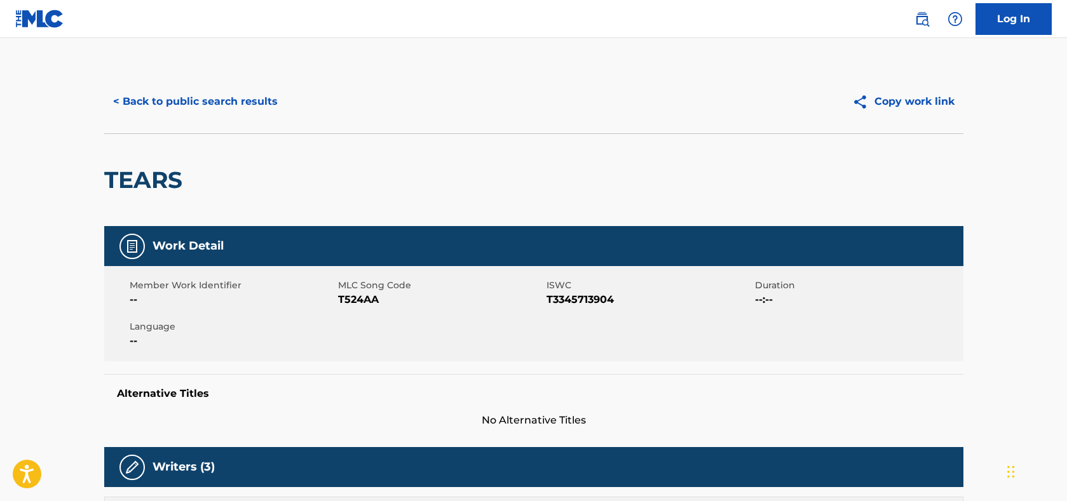
click at [365, 300] on span "T524AA" at bounding box center [440, 299] width 205 height 15
click at [582, 300] on span "T3345713904" at bounding box center [648, 299] width 205 height 15
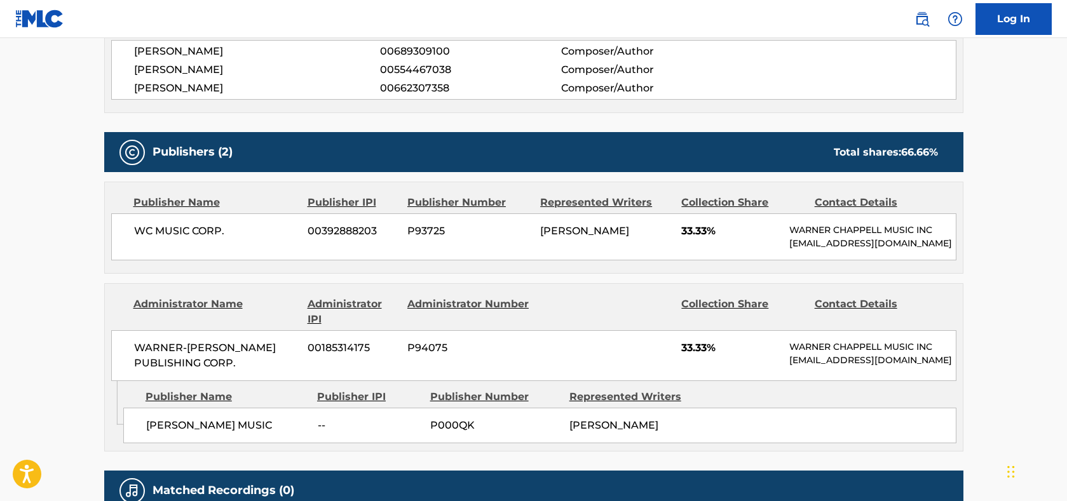
scroll to position [318, 0]
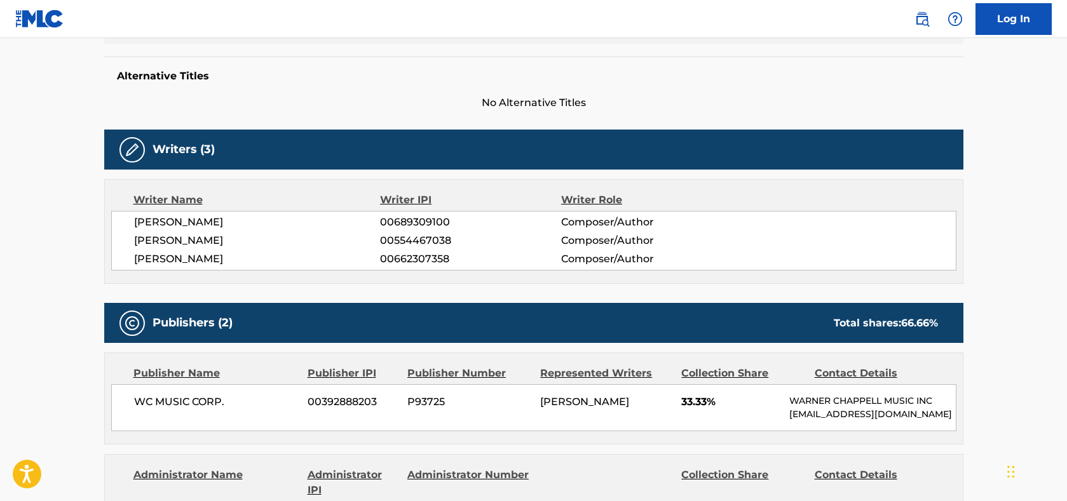
click at [257, 26] on nav "Log In" at bounding box center [533, 19] width 1067 height 38
